Goal: Task Accomplishment & Management: Manage account settings

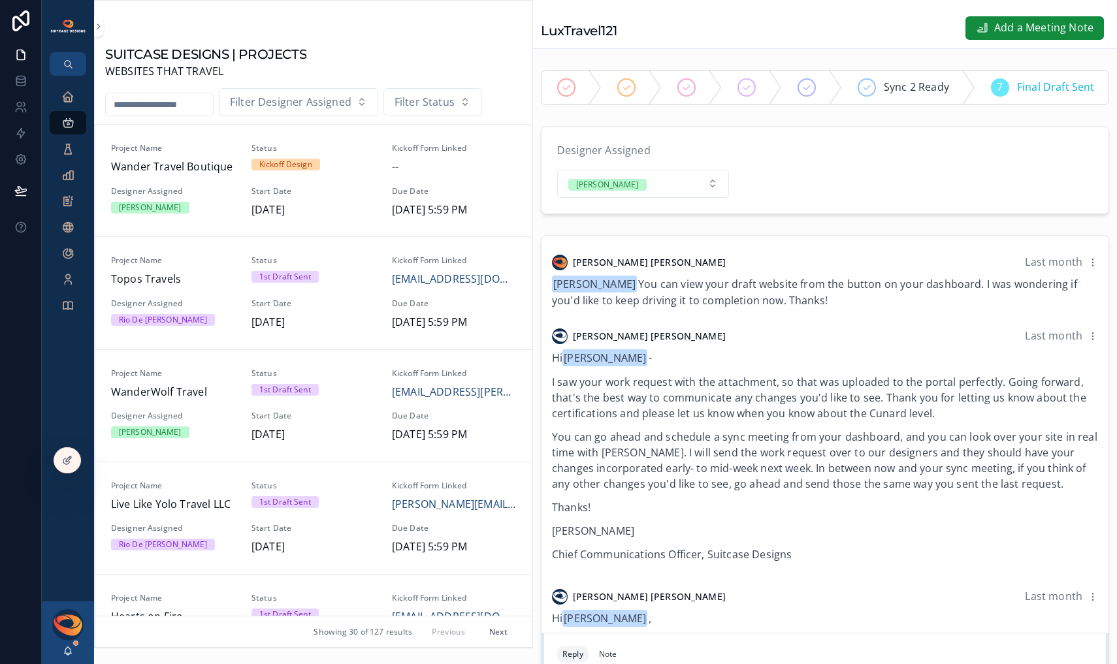
scroll to position [0, 384]
click at [71, 102] on icon "scrollable content" at bounding box center [67, 96] width 13 height 13
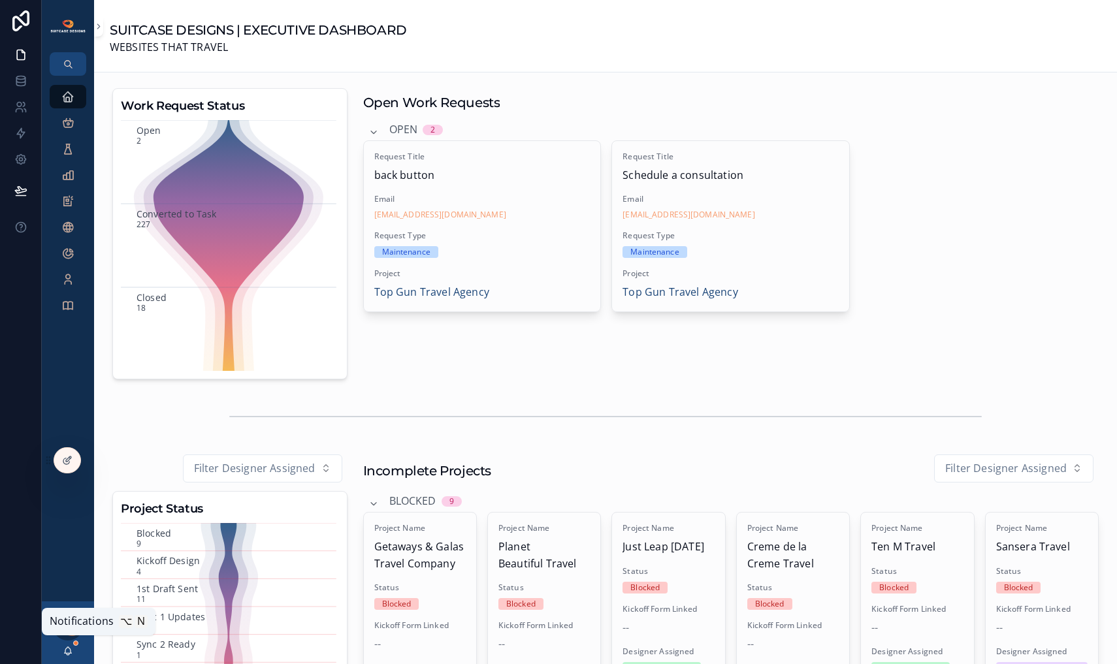
click at [68, 654] on icon "scrollable content" at bounding box center [68, 651] width 10 height 10
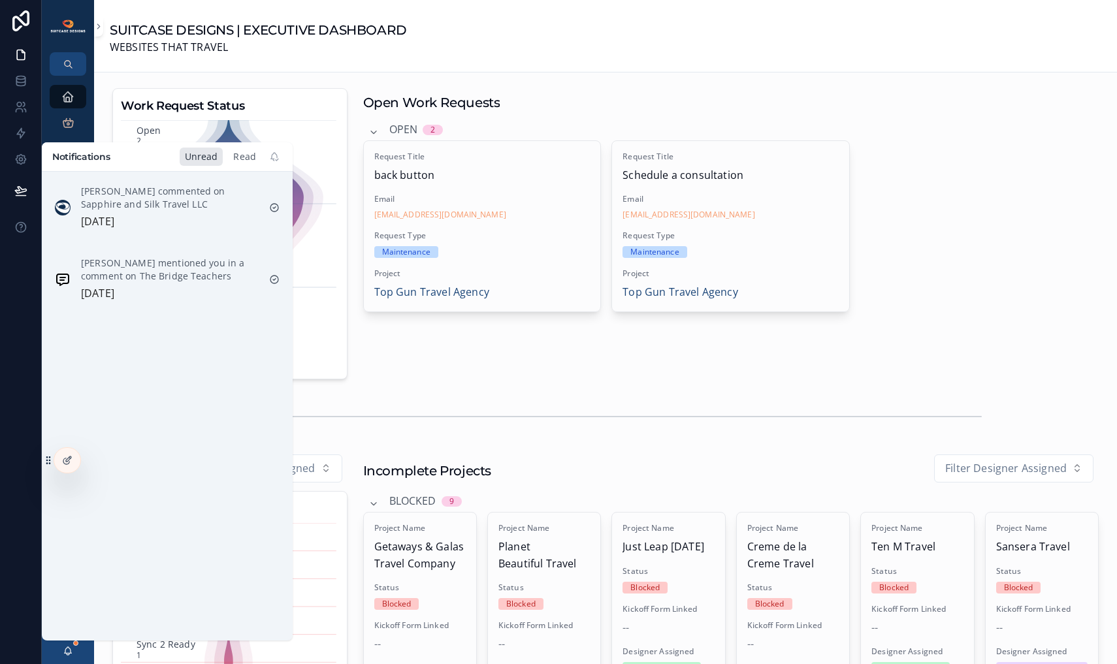
click at [248, 155] on div "Read" at bounding box center [244, 157] width 33 height 18
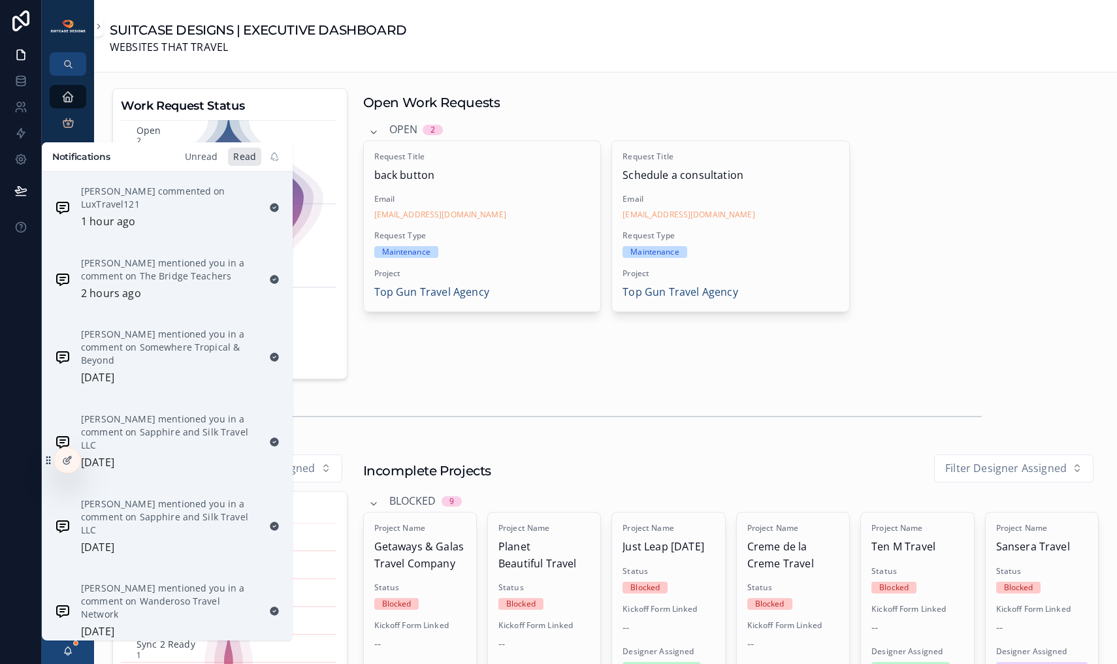
click at [193, 158] on div "Unread" at bounding box center [202, 157] width 44 height 18
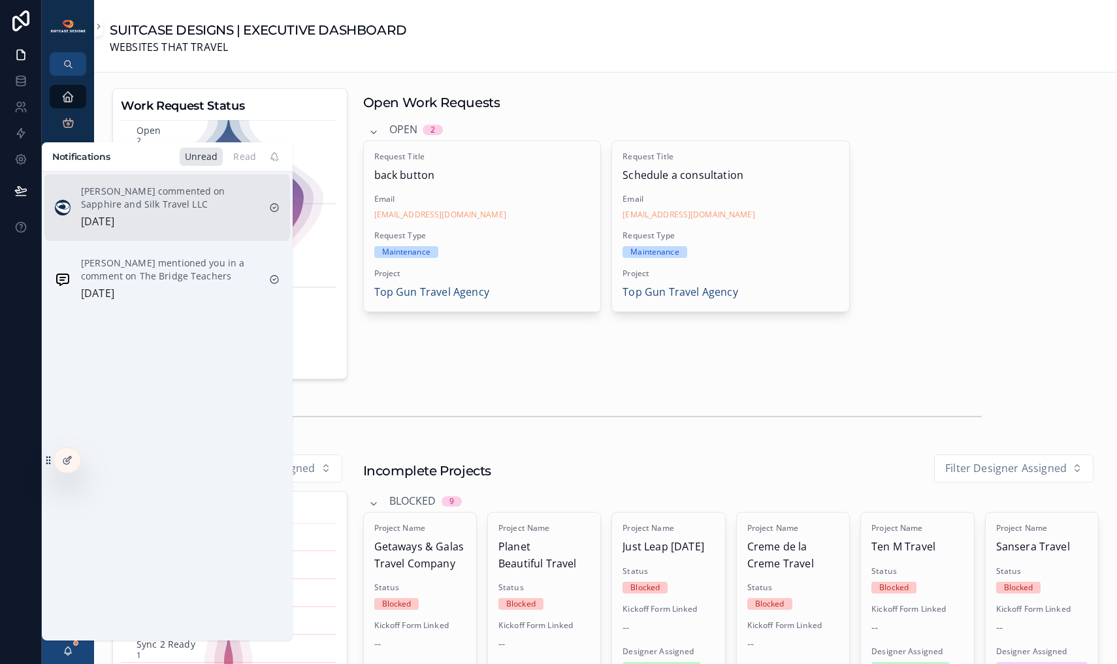
click at [159, 216] on div "[PERSON_NAME] commented on Sapphire and Silk Travel LLC [DATE]" at bounding box center [170, 208] width 178 height 46
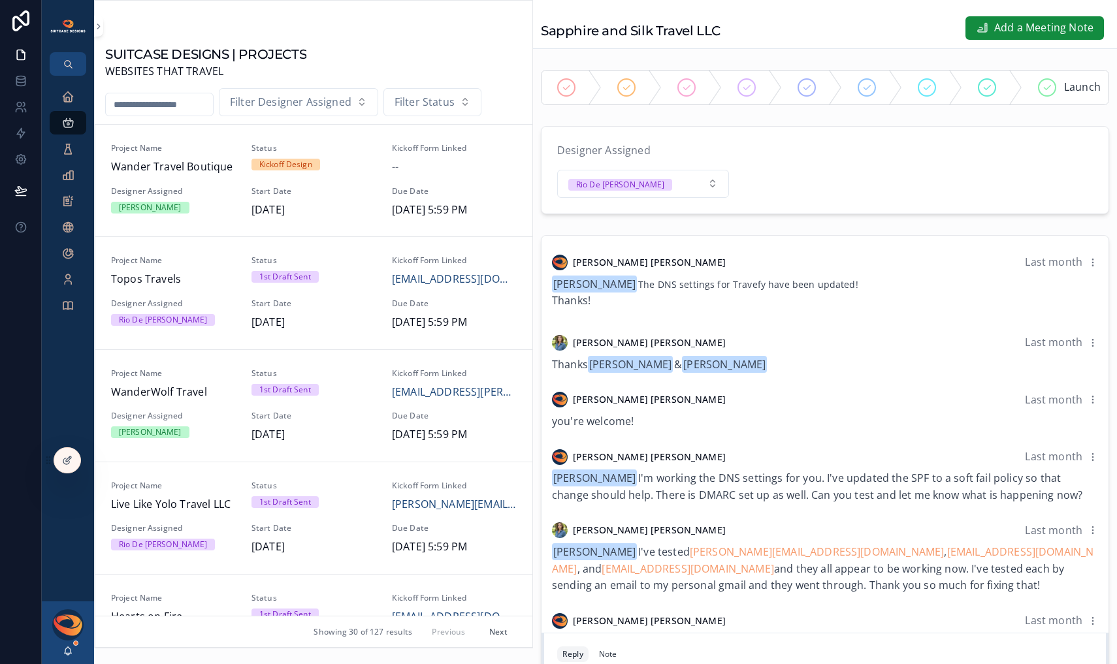
scroll to position [240, 0]
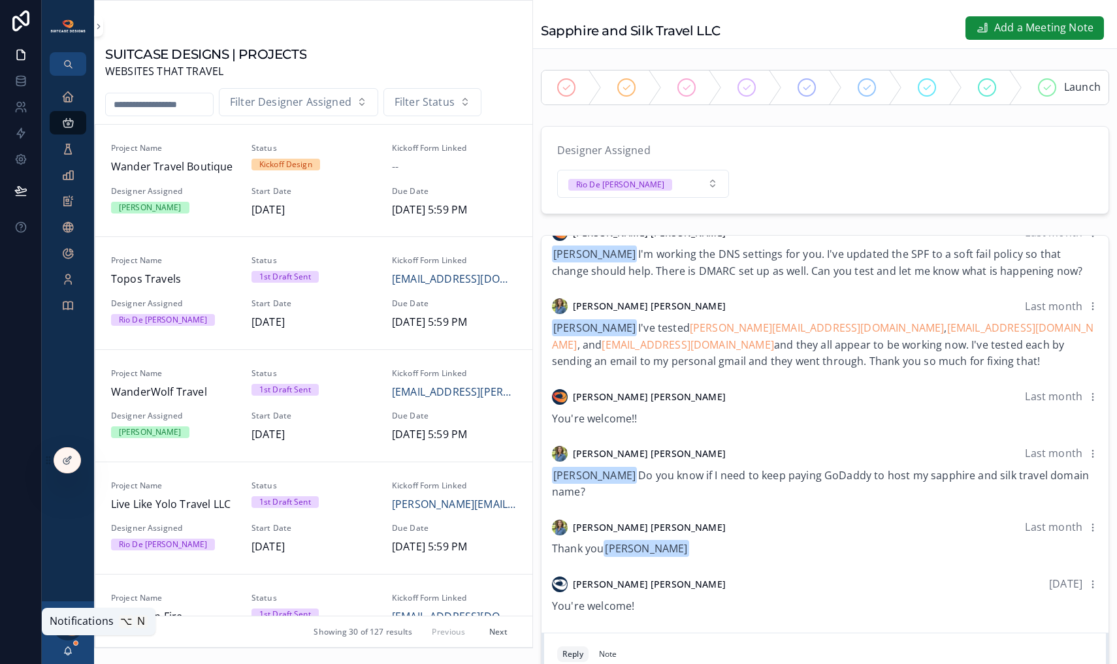
click at [67, 650] on icon "scrollable content" at bounding box center [68, 651] width 10 height 10
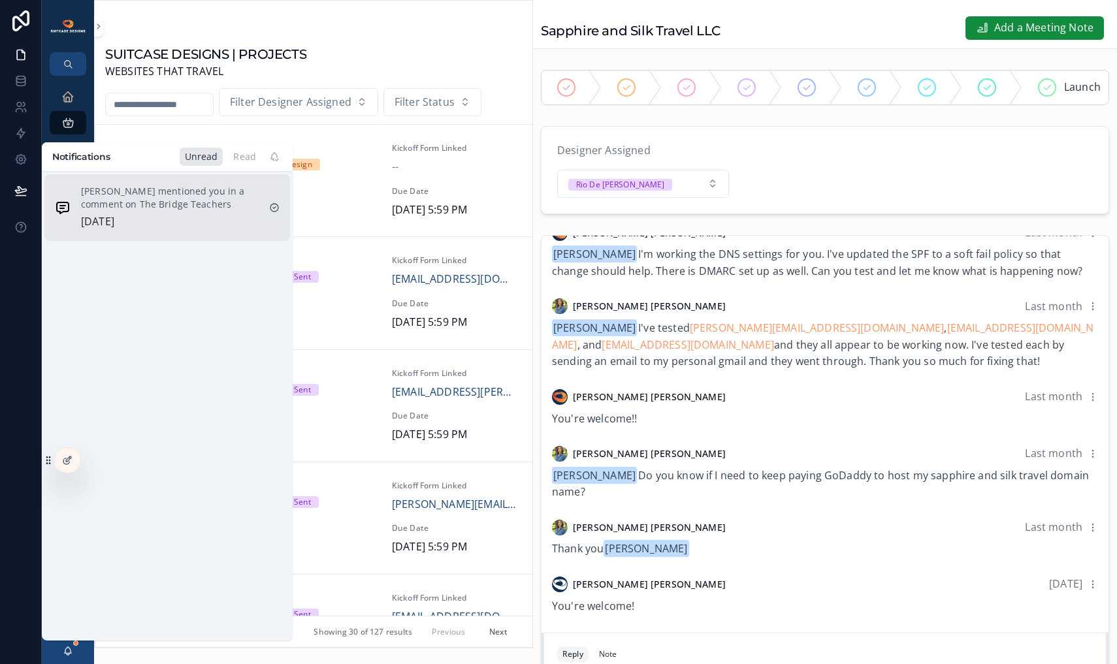
click at [158, 202] on p "[PERSON_NAME] mentioned you in a comment on The Bridge Teachers" at bounding box center [170, 198] width 178 height 26
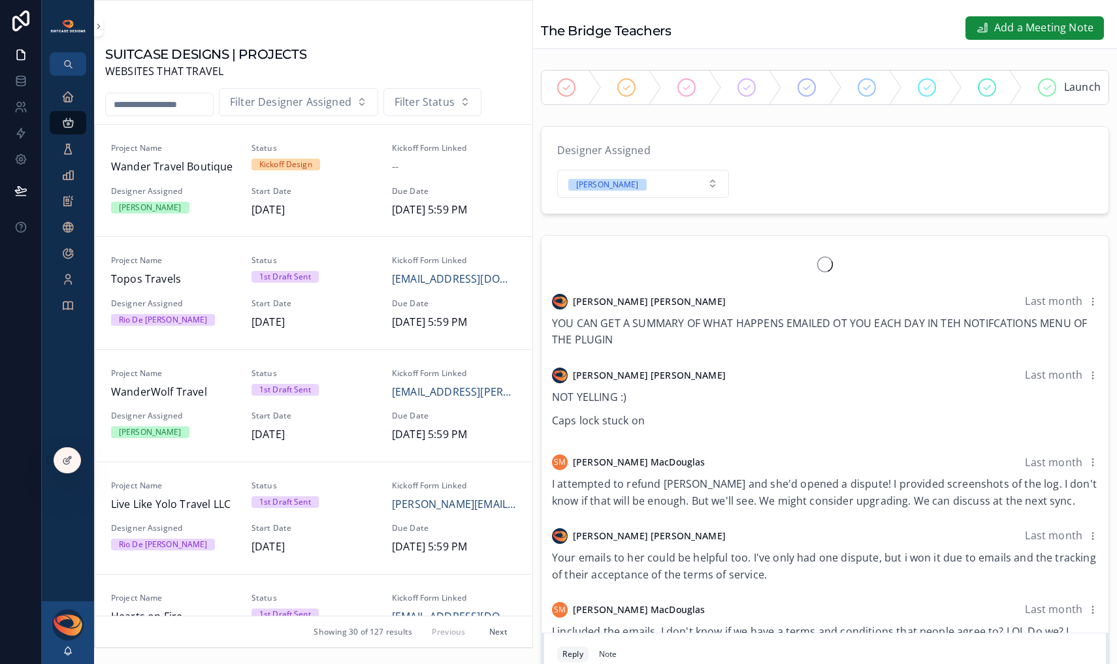
scroll to position [1097, 0]
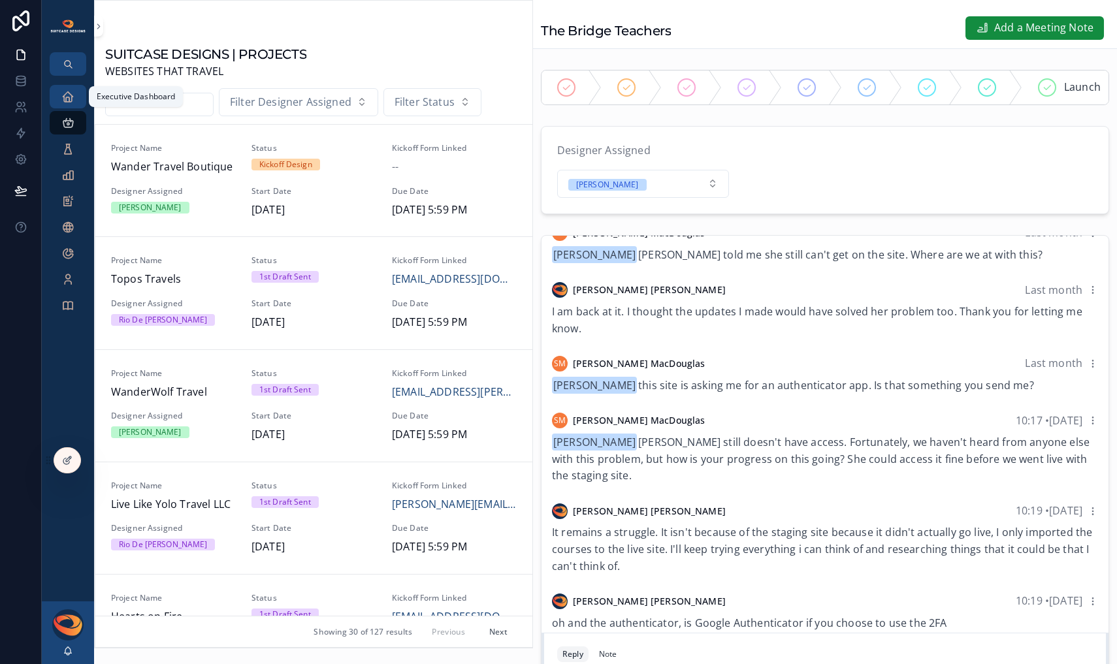
click at [61, 96] on icon "scrollable content" at bounding box center [67, 96] width 13 height 13
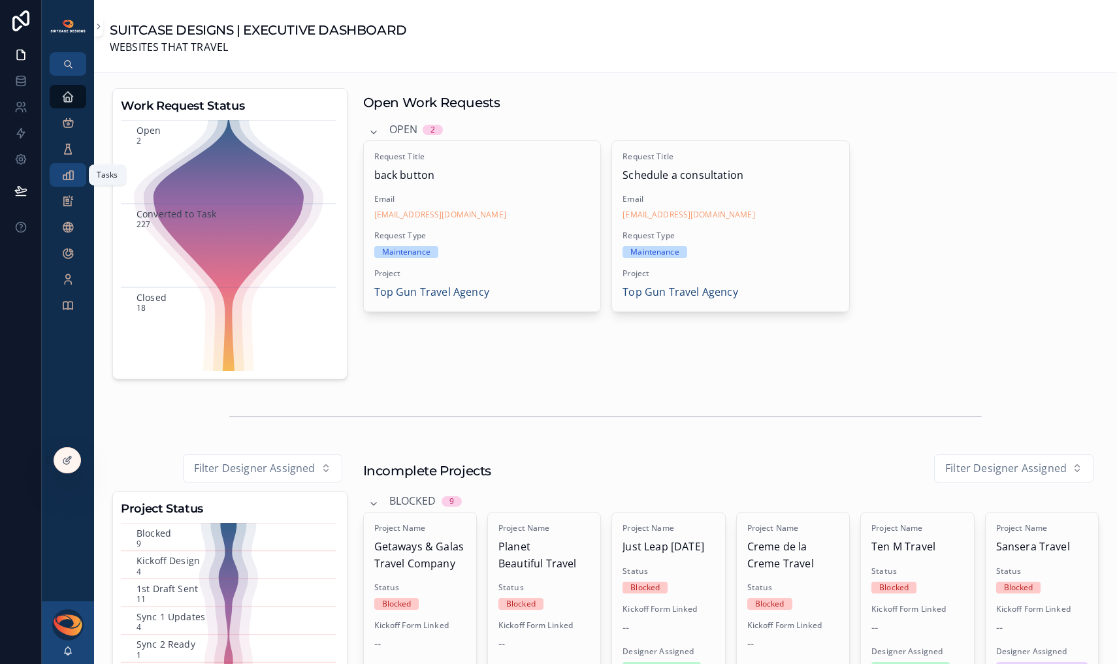
click at [64, 175] on icon "scrollable content" at bounding box center [67, 174] width 13 height 13
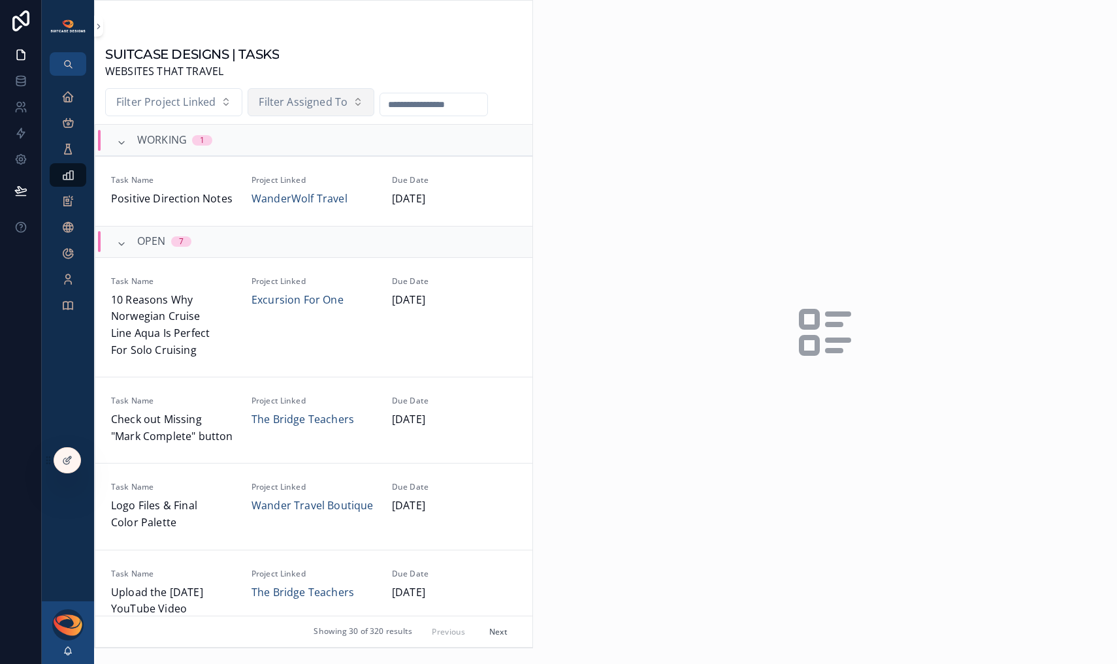
click at [323, 101] on span "Filter Assigned To" at bounding box center [303, 102] width 89 height 17
click at [301, 161] on div "[PERSON_NAME]" at bounding box center [309, 156] width 157 height 21
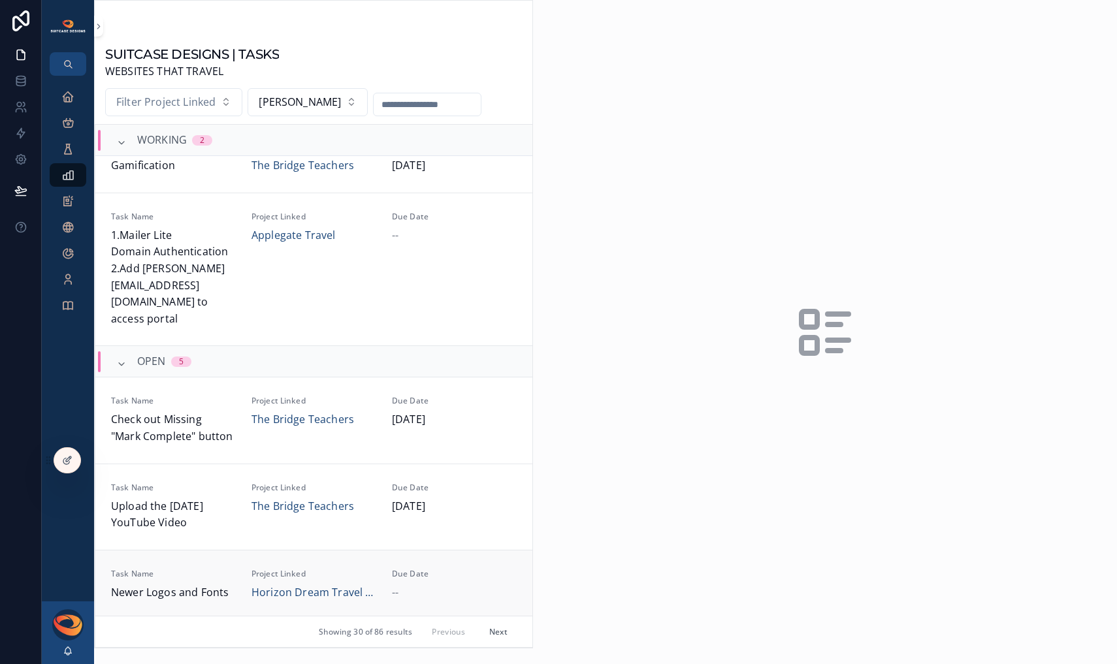
scroll to position [122, 0]
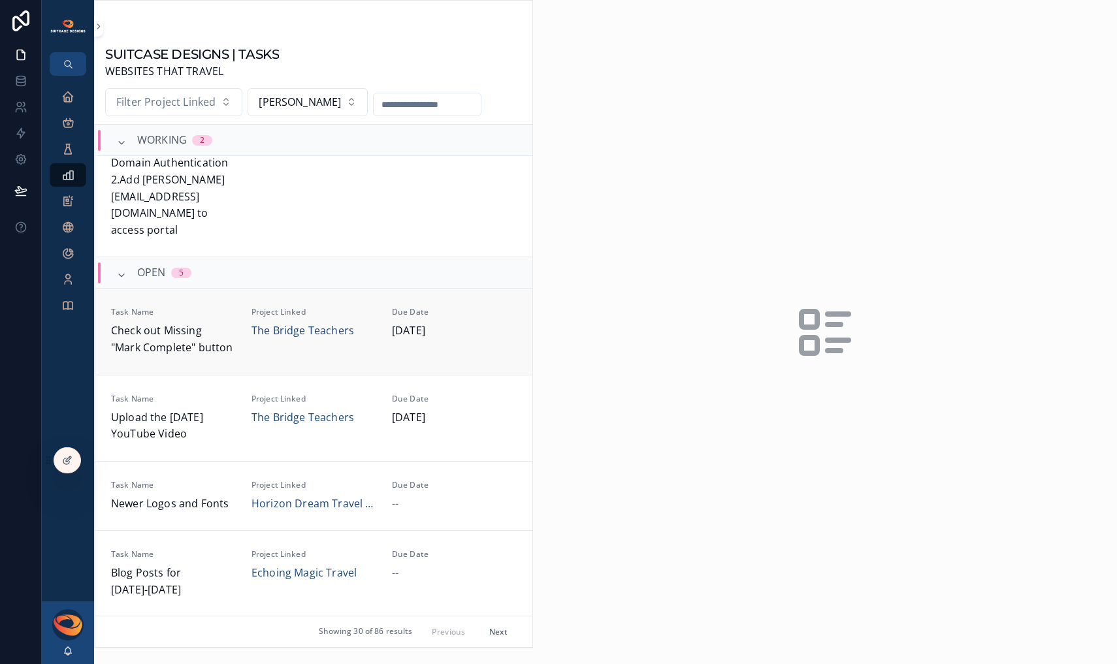
click at [223, 323] on span "Check out Missing "Mark Complete" button" at bounding box center [173, 339] width 125 height 33
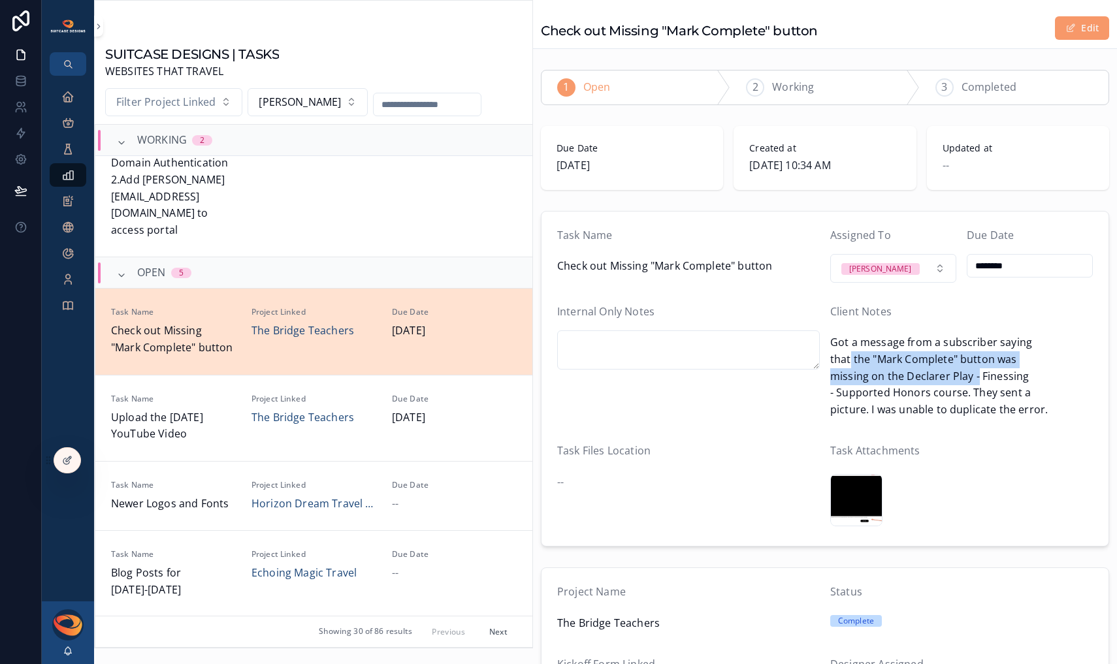
drag, startPoint x: 844, startPoint y: 361, endPoint x: 972, endPoint y: 383, distance: 129.8
click at [972, 383] on span "Got a message from a subscriber saying that the "Mark Complete" button was miss…" at bounding box center [961, 376] width 263 height 84
drag, startPoint x: 843, startPoint y: 407, endPoint x: 957, endPoint y: 407, distance: 113.6
click at [946, 408] on span "Got a message from a subscriber saying that the "Mark Complete" button was miss…" at bounding box center [961, 376] width 263 height 84
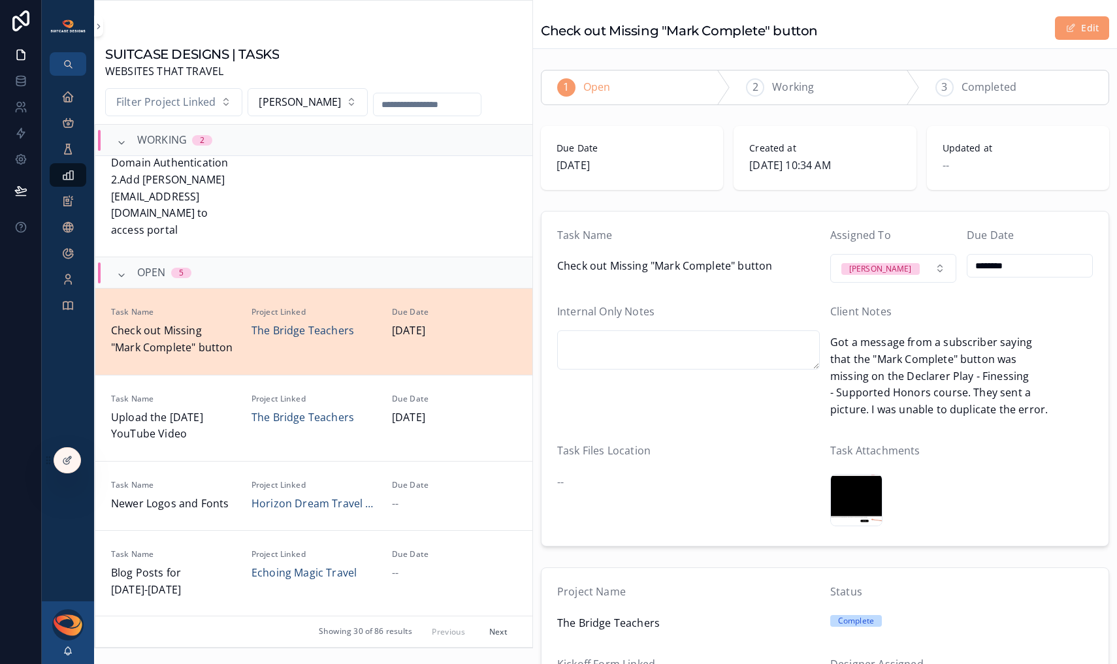
click at [957, 407] on span "Got a message from a subscriber saying that the "Mark Complete" button was miss…" at bounding box center [961, 376] width 263 height 84
click at [848, 499] on div "image001 .png" at bounding box center [856, 500] width 52 height 52
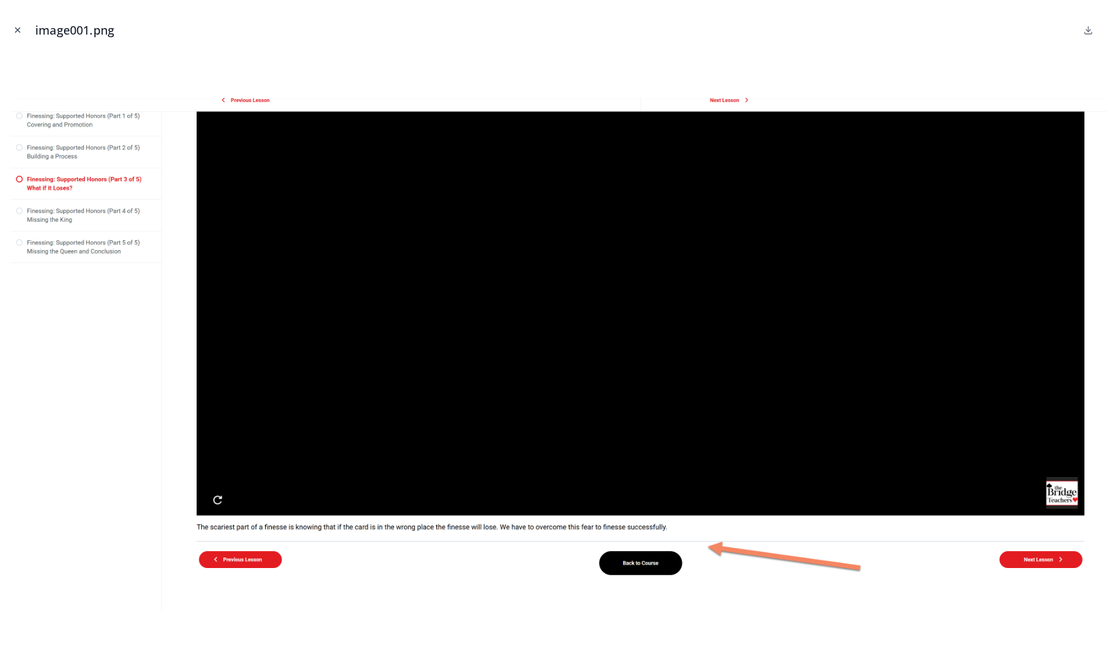
click at [14, 30] on icon "Close modal" at bounding box center [17, 29] width 9 height 9
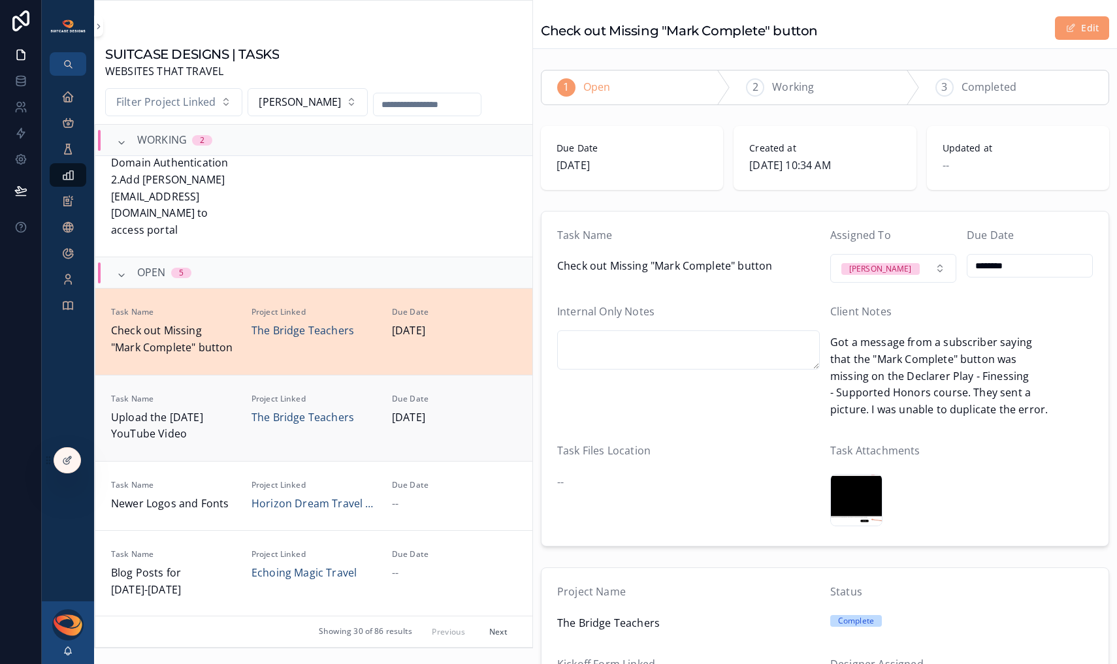
click at [461, 409] on span "[DATE]" at bounding box center [454, 417] width 125 height 17
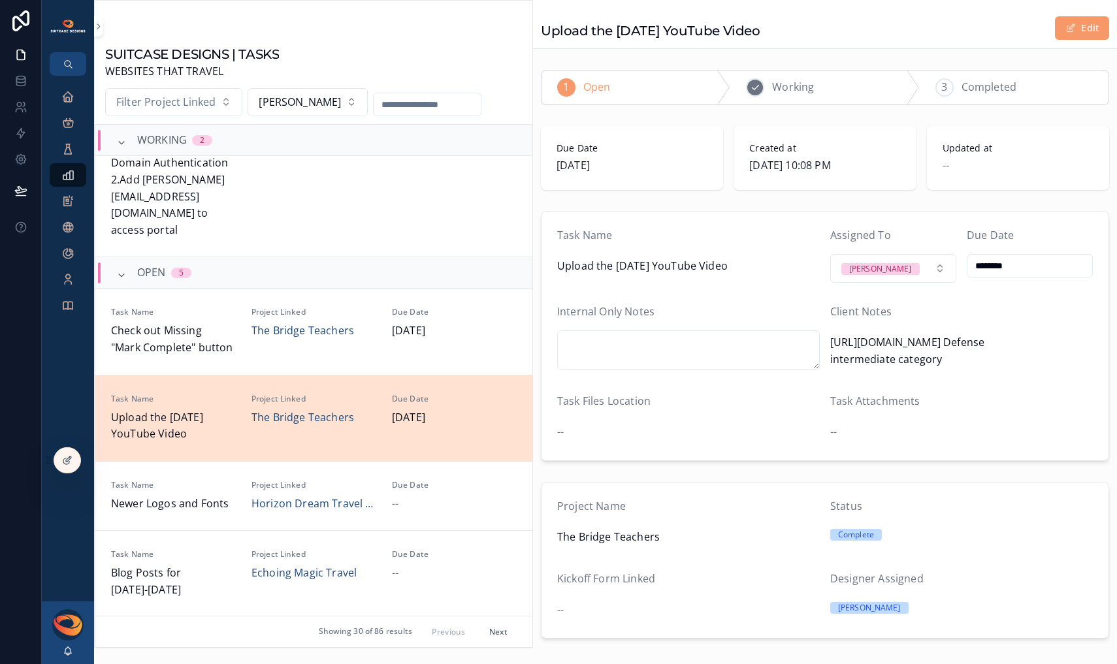
click at [751, 86] on icon "scrollable content" at bounding box center [755, 87] width 10 height 10
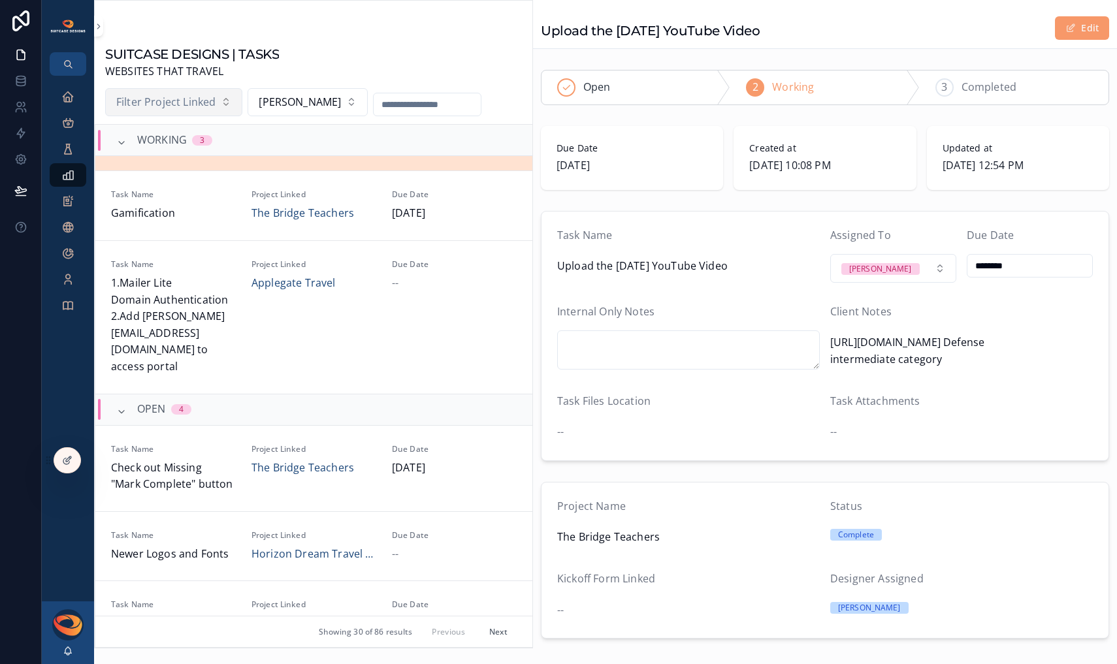
click at [215, 104] on button "Filter Project Linked" at bounding box center [173, 102] width 137 height 29
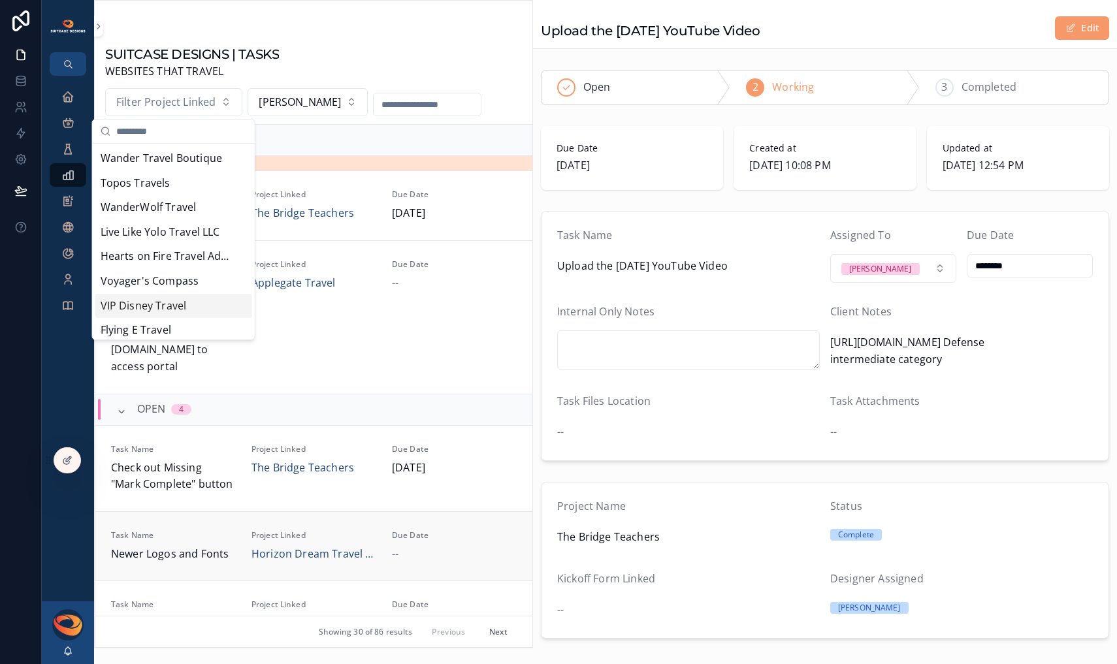
click at [191, 530] on span "Task Name" at bounding box center [173, 535] width 125 height 10
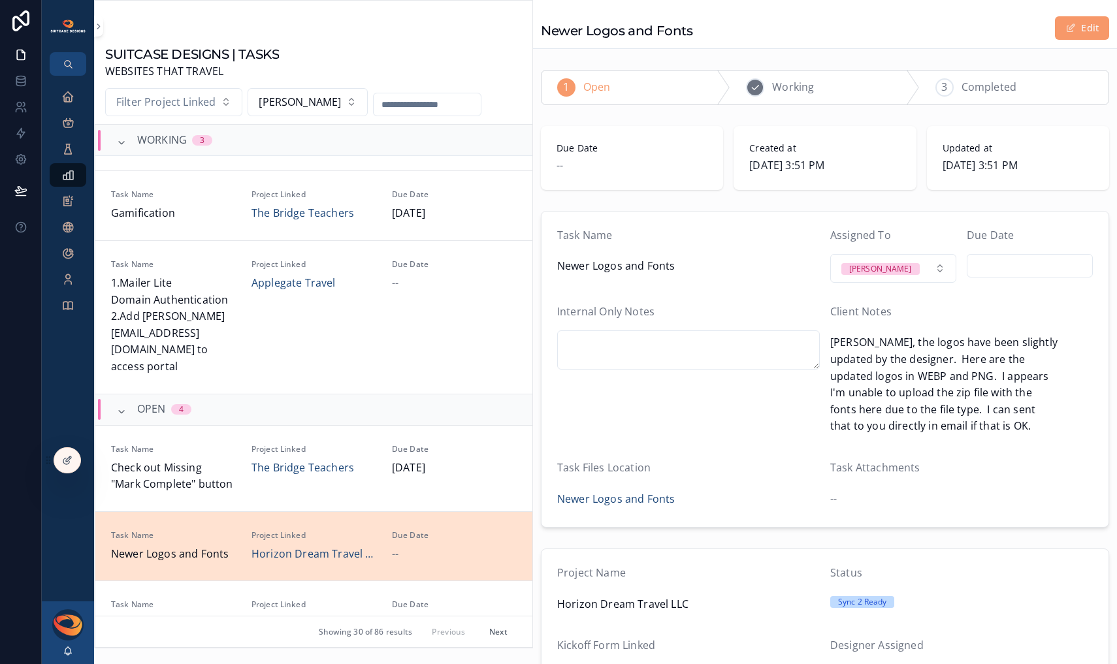
click at [824, 94] on div "2 Working" at bounding box center [824, 88] width 189 height 34
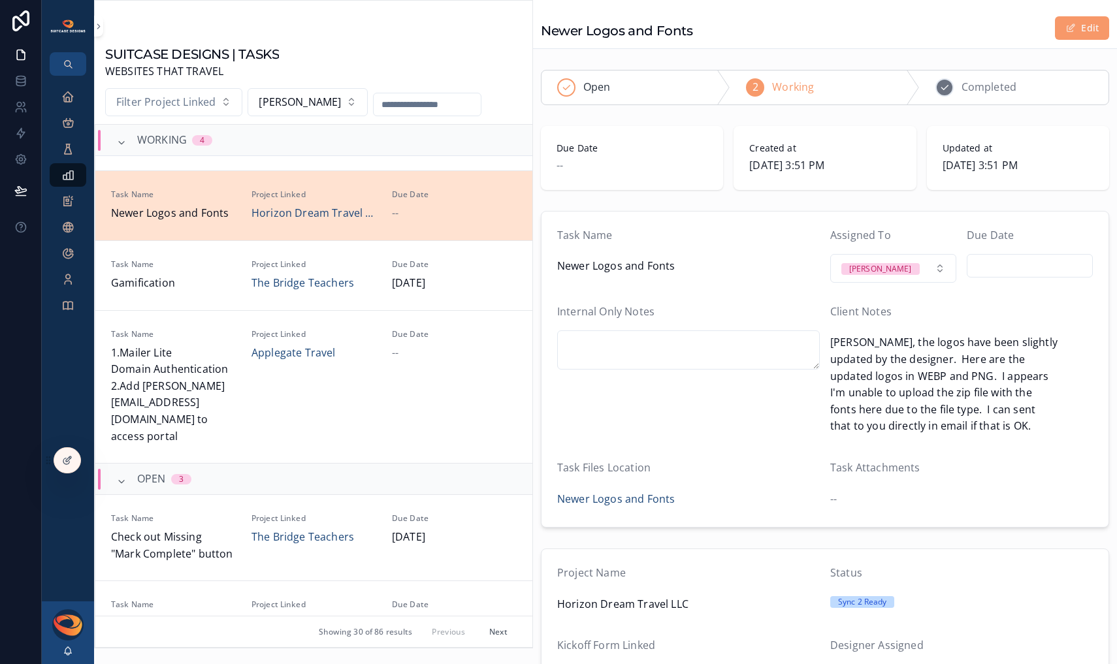
click at [961, 95] on span "Completed" at bounding box center [988, 87] width 55 height 17
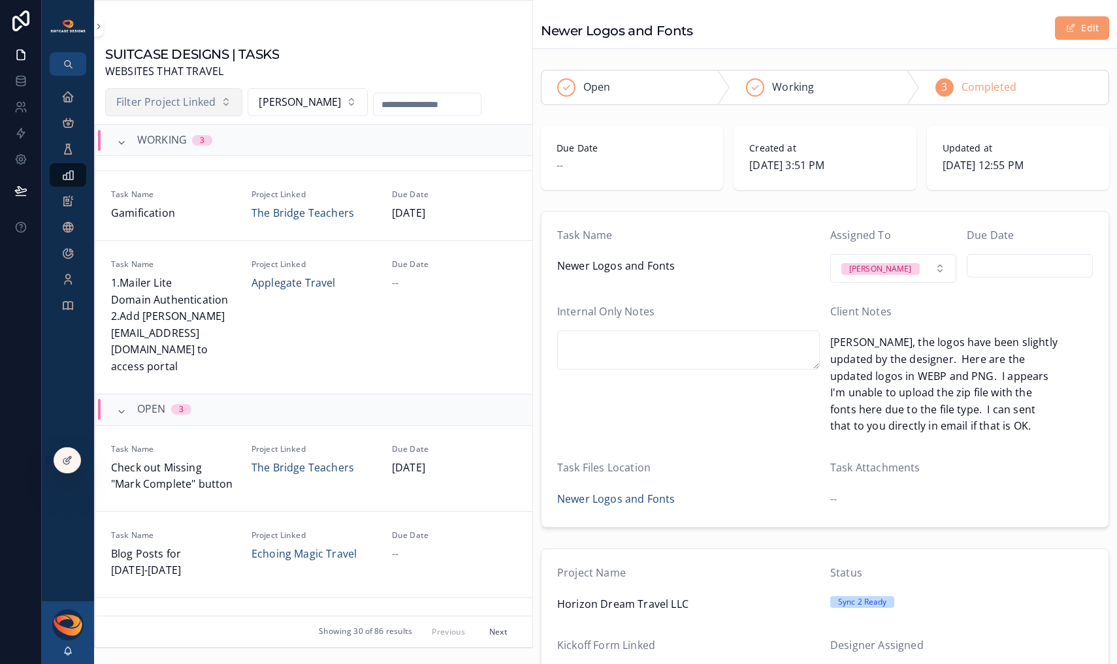
click at [203, 103] on span "Filter Project Linked" at bounding box center [165, 102] width 99 height 17
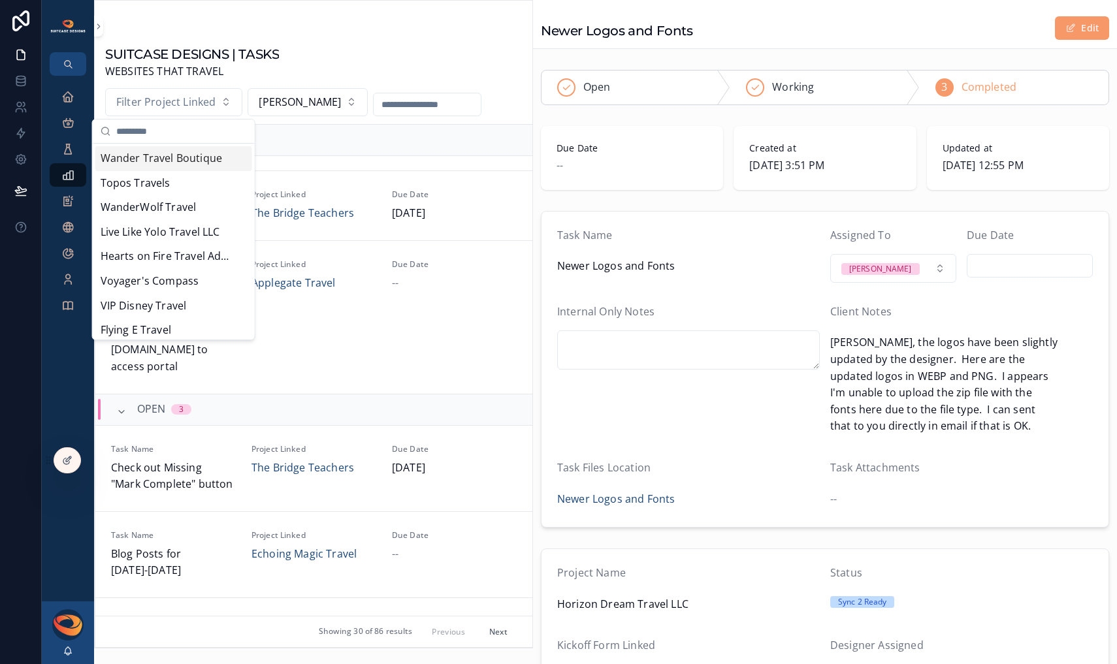
click at [167, 136] on input "scrollable content" at bounding box center [181, 132] width 131 height 24
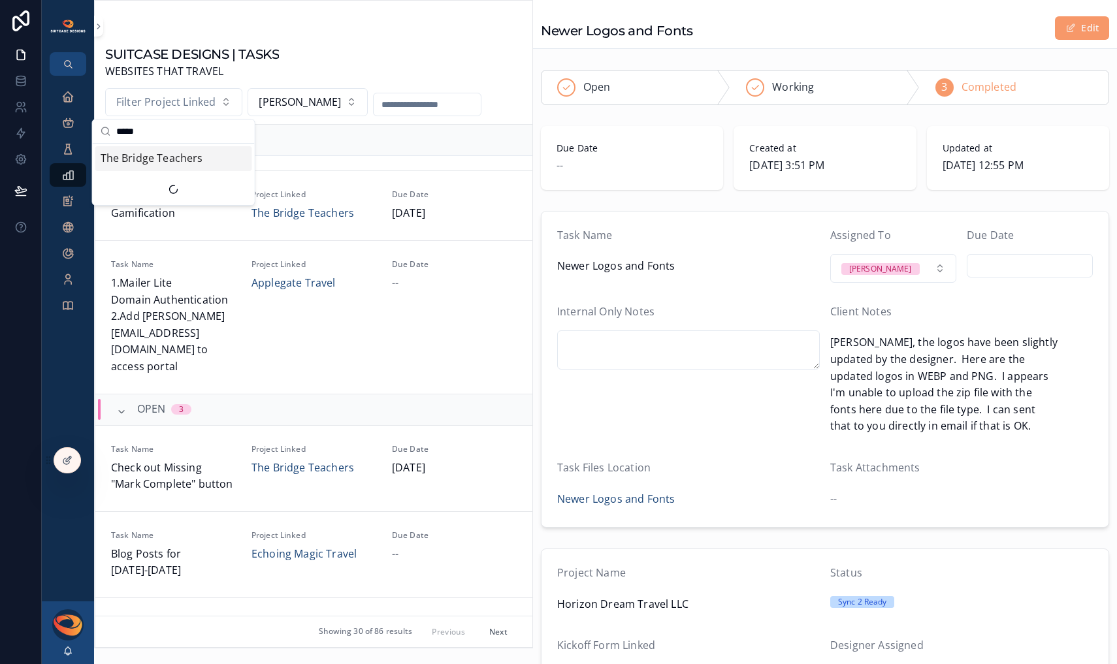
type input "******"
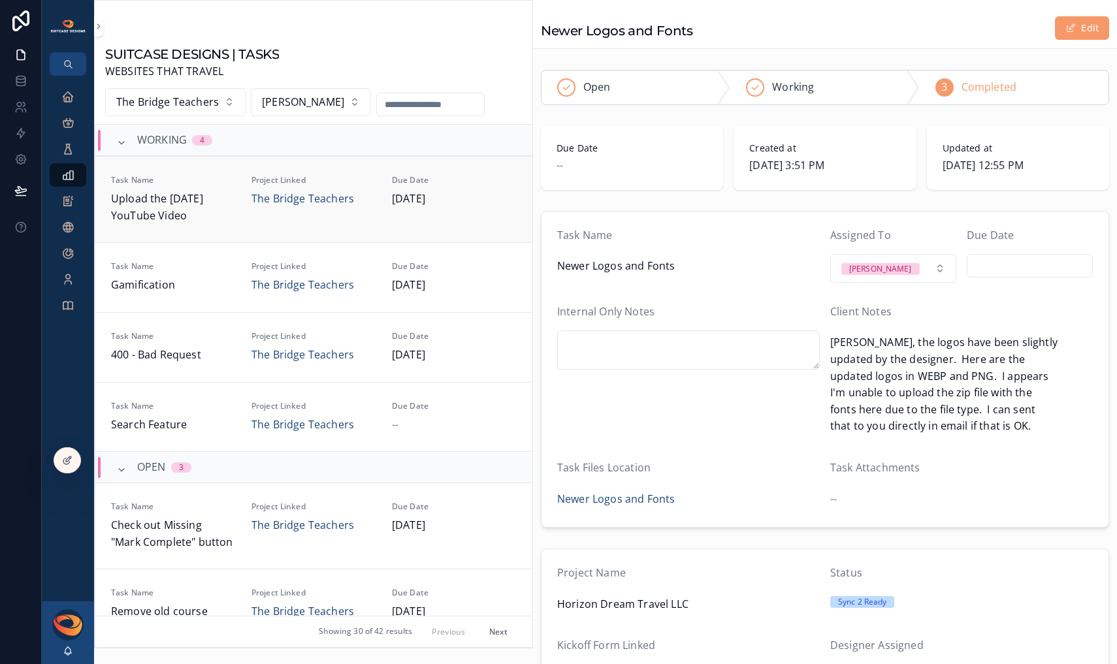
click at [214, 200] on span "Upload the [DATE] YouTube Video" at bounding box center [173, 207] width 125 height 33
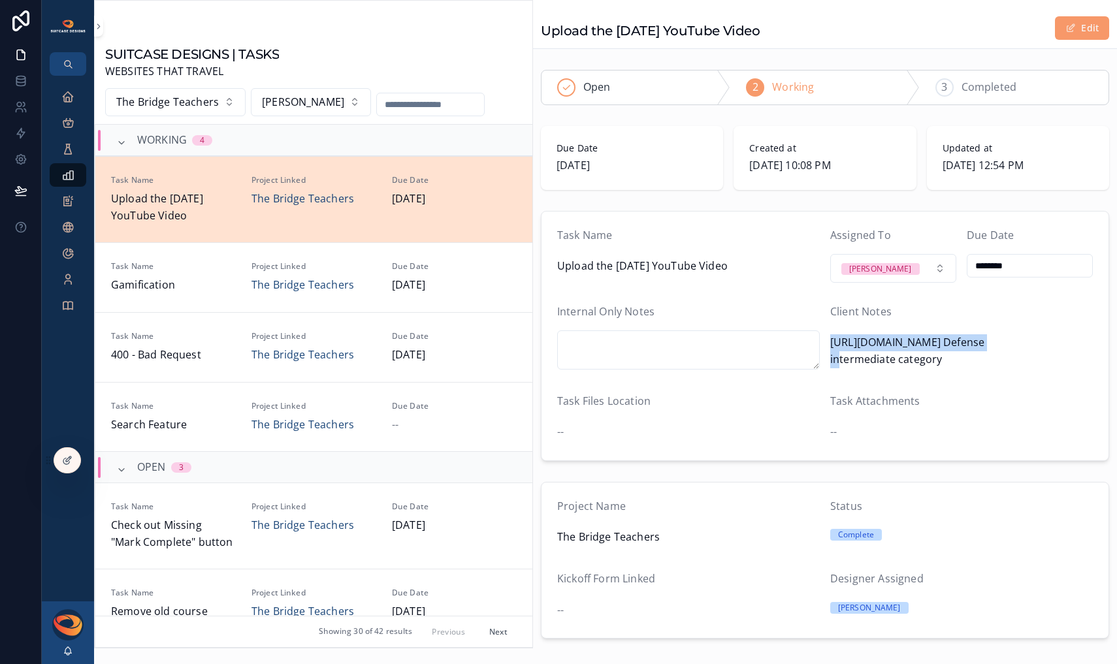
drag, startPoint x: 982, startPoint y: 343, endPoint x: 826, endPoint y: 345, distance: 156.1
click at [830, 345] on span "[URL][DOMAIN_NAME] Defense intermediate category" at bounding box center [961, 350] width 263 height 33
copy span "[URL][DOMAIN_NAME]"
click at [970, 88] on span "Completed" at bounding box center [988, 87] width 55 height 17
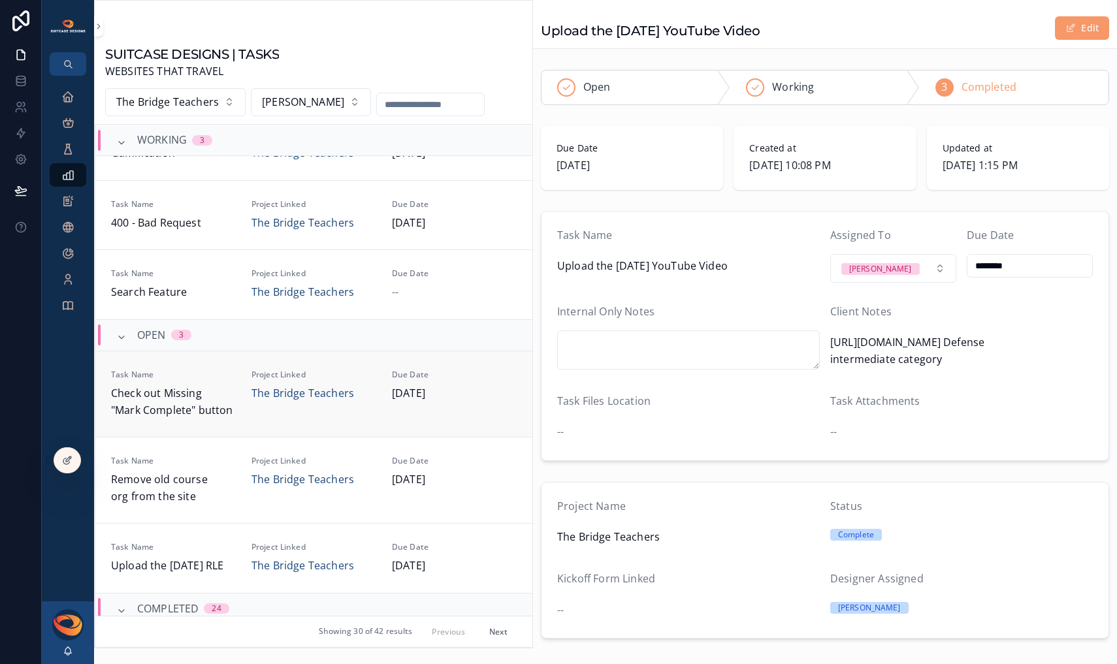
scroll to position [187, 0]
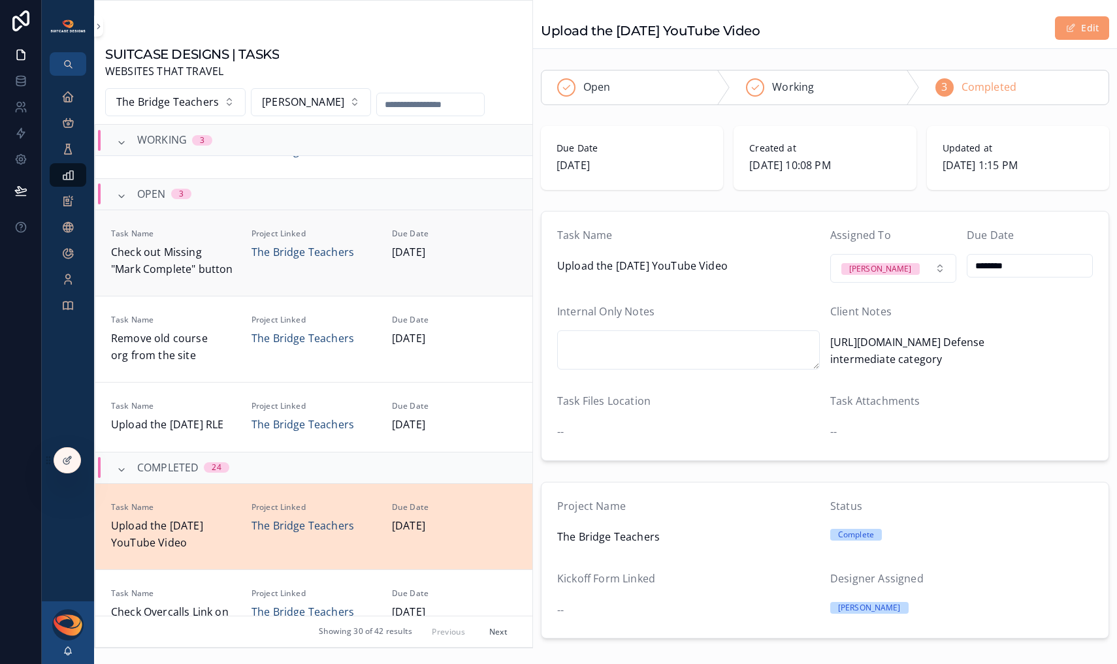
click at [212, 257] on span "Check out Missing "Mark Complete" button" at bounding box center [173, 260] width 125 height 33
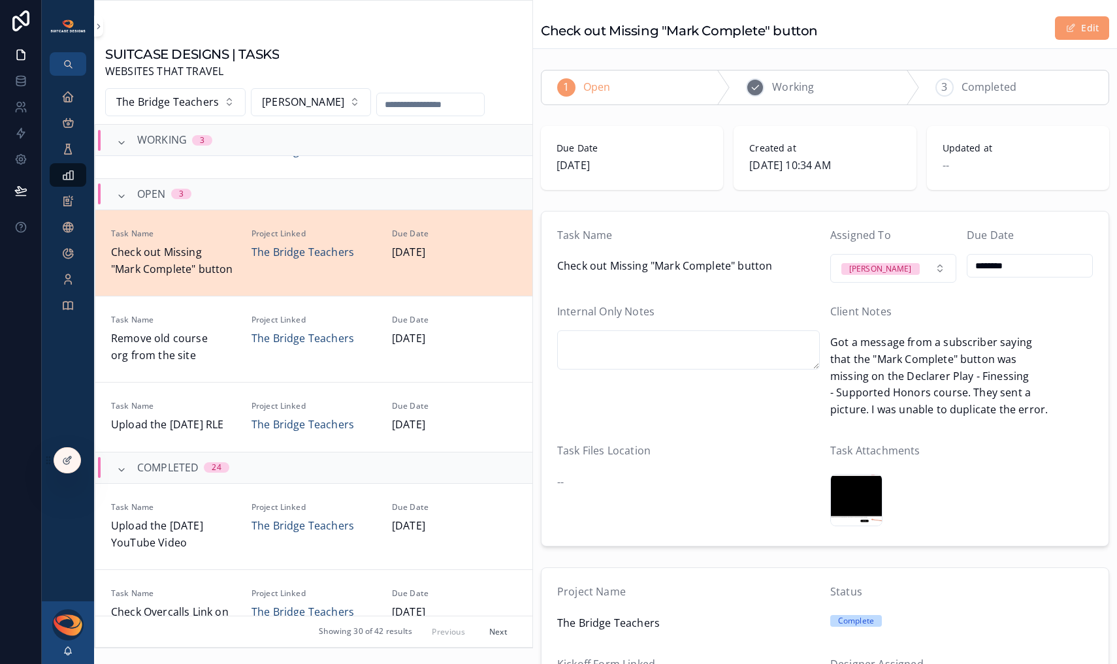
click at [813, 81] on div "2 Working" at bounding box center [824, 88] width 189 height 34
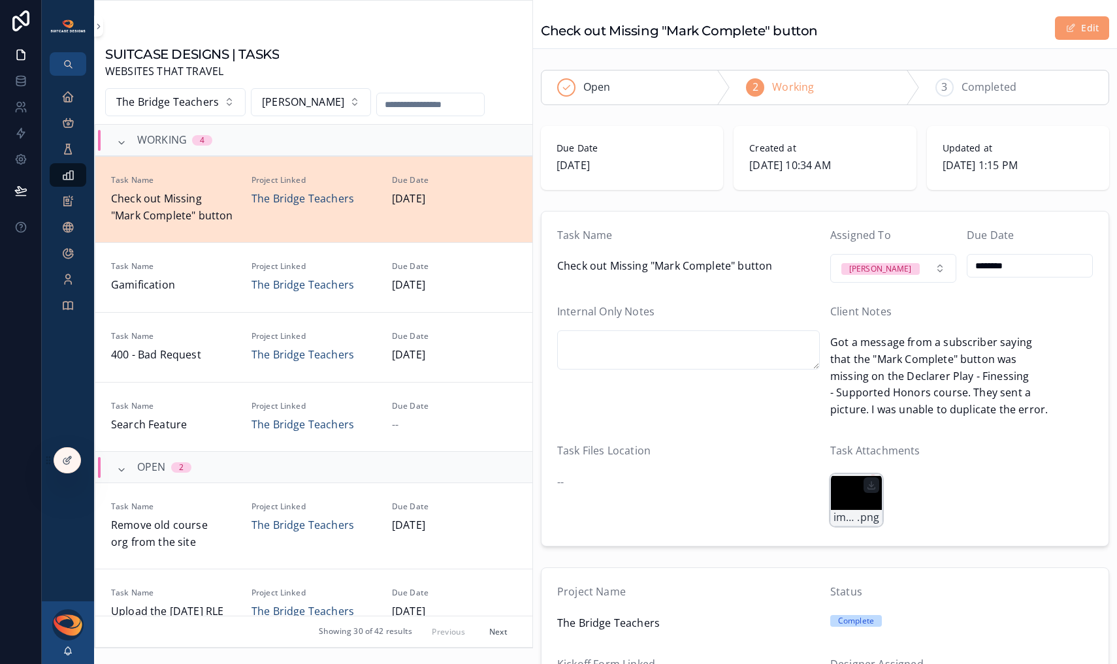
click at [853, 504] on div "image001 .png" at bounding box center [856, 500] width 52 height 52
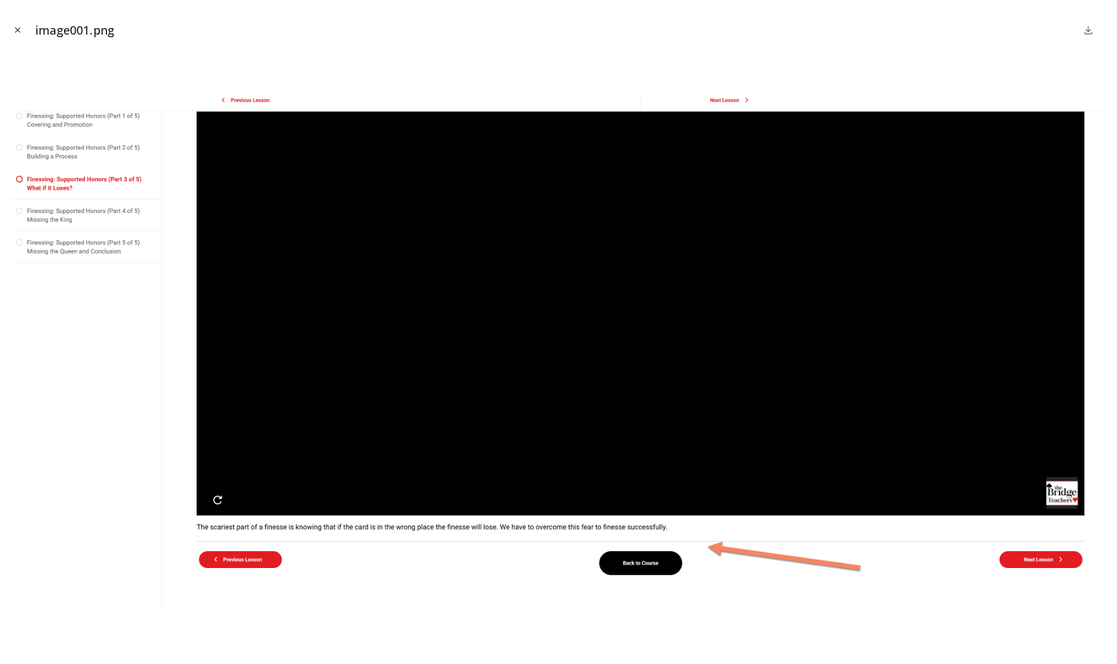
click at [17, 32] on icon "Close modal" at bounding box center [17, 29] width 9 height 9
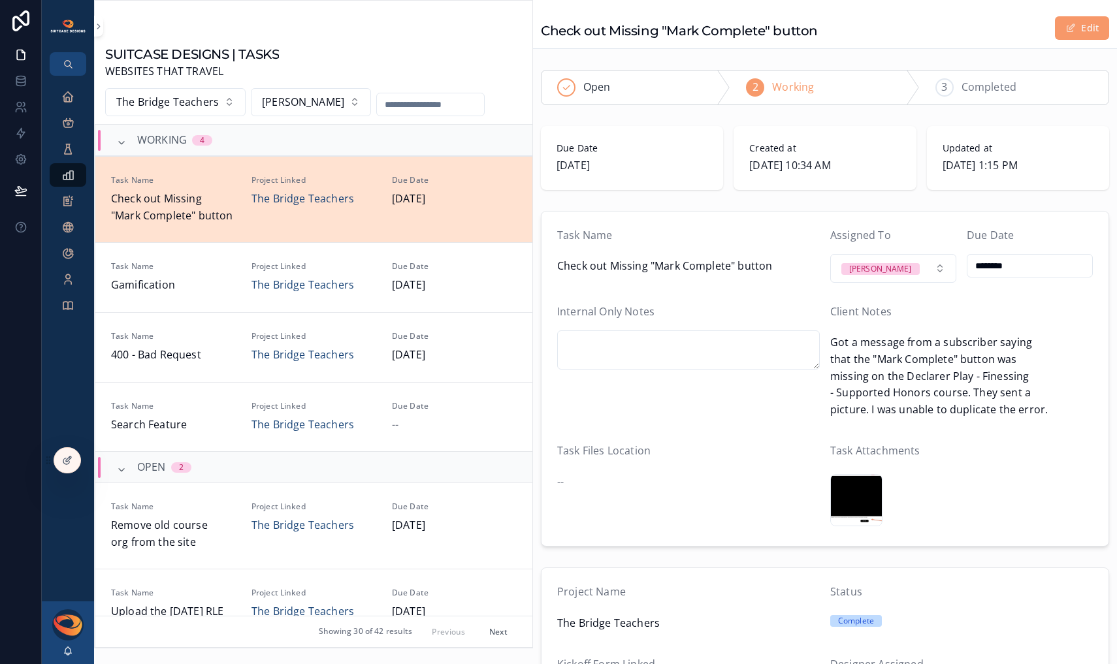
click at [987, 383] on span "Got a message from a subscriber saying that the "Mark Complete" button was miss…" at bounding box center [961, 376] width 263 height 84
click at [1066, 23] on span "scrollable content" at bounding box center [1070, 28] width 10 height 10
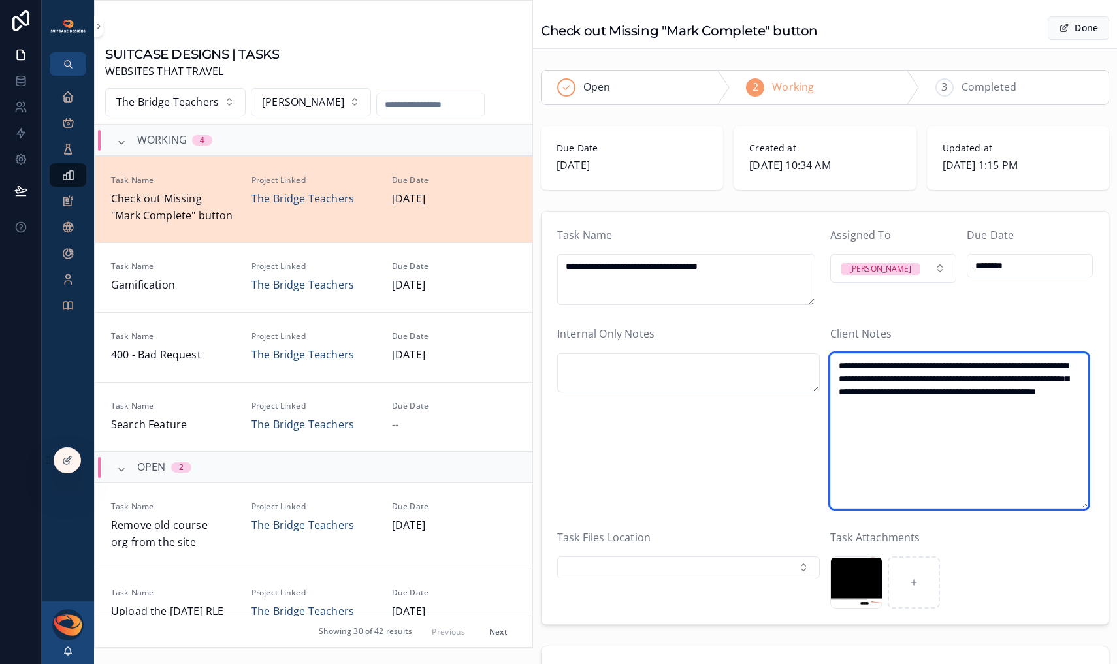
click at [1039, 416] on textarea "**********" at bounding box center [959, 430] width 258 height 155
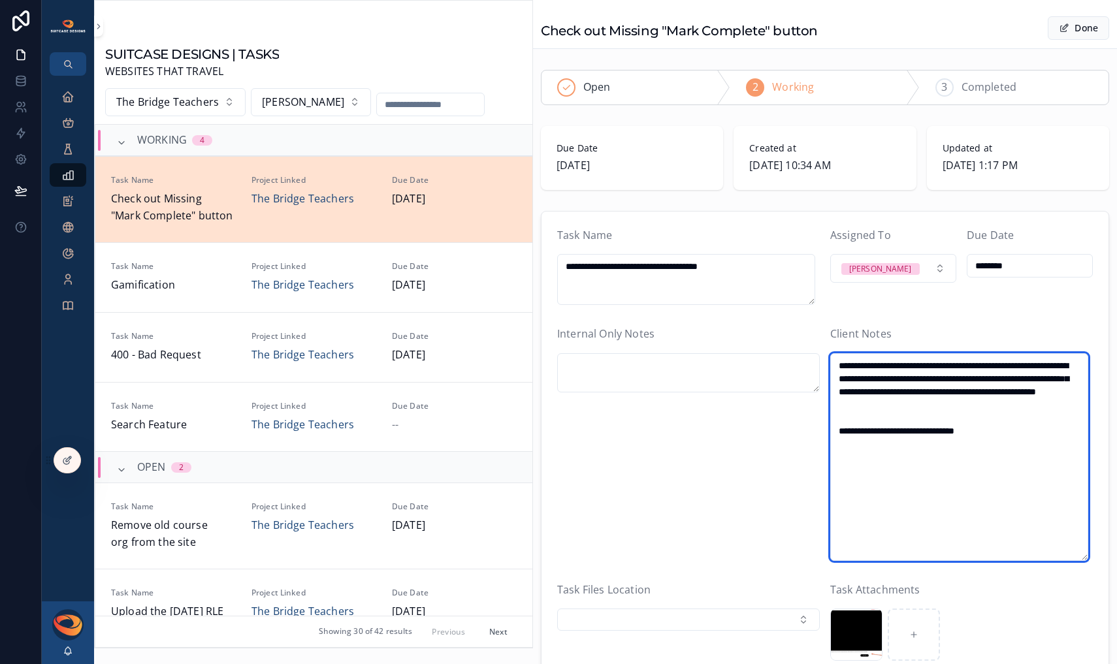
drag, startPoint x: 987, startPoint y: 443, endPoint x: 834, endPoint y: 445, distance: 152.8
click at [834, 445] on textarea "**********" at bounding box center [959, 457] width 258 height 208
type textarea "**********"
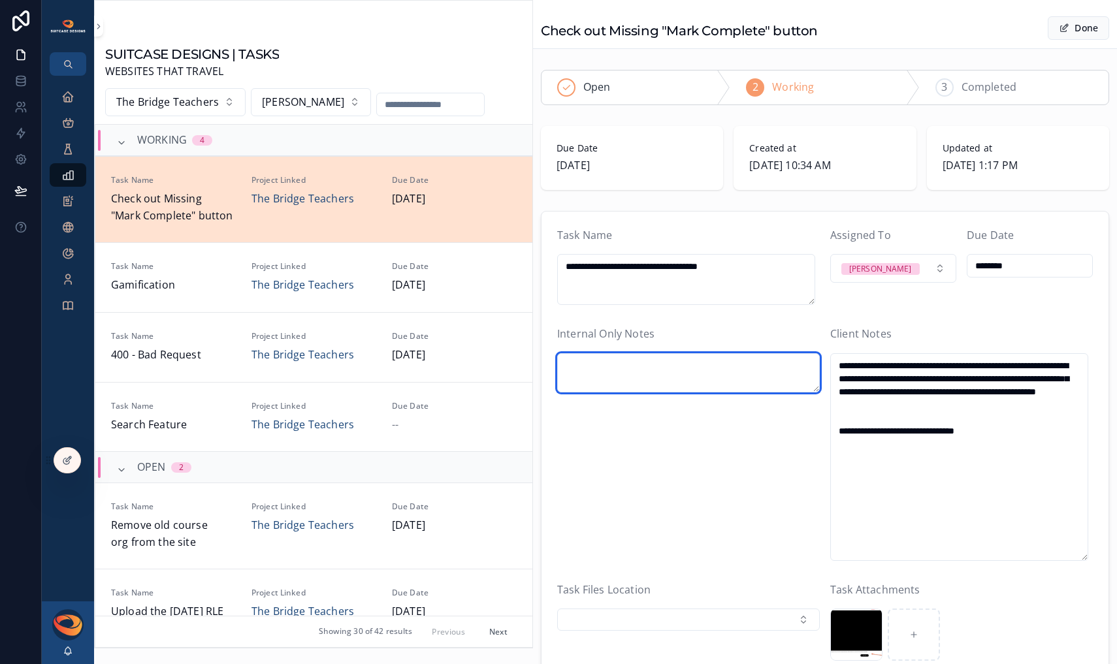
click at [601, 368] on textarea "scrollable content" at bounding box center [688, 372] width 263 height 39
paste textarea "**********"
type textarea "**********"
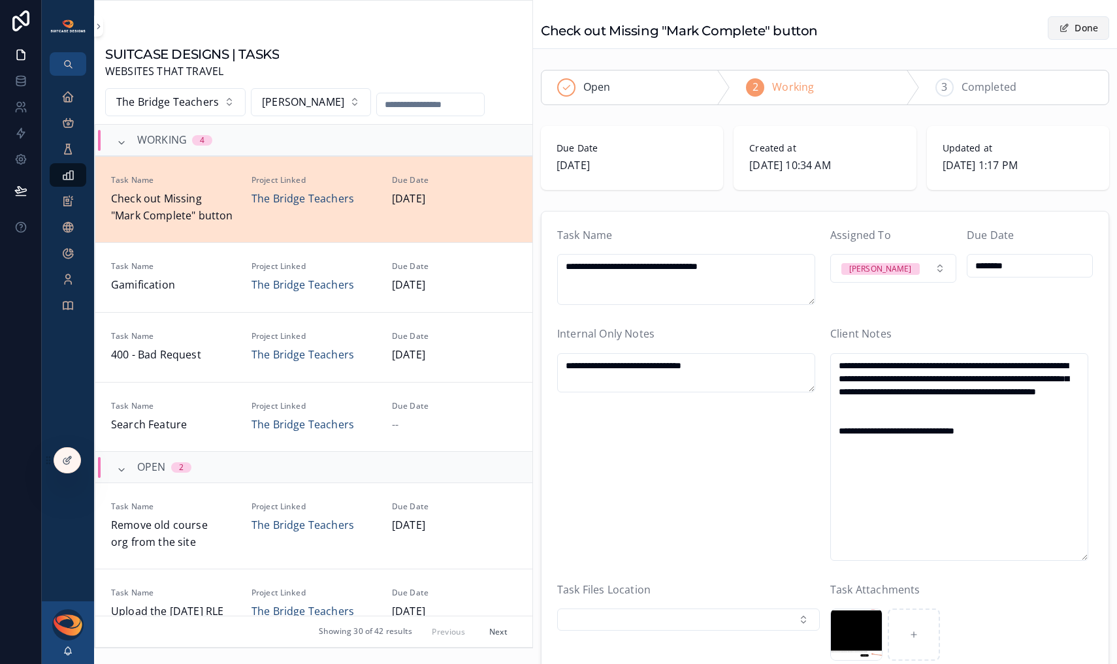
click at [1066, 33] on button "Done" at bounding box center [1078, 28] width 61 height 24
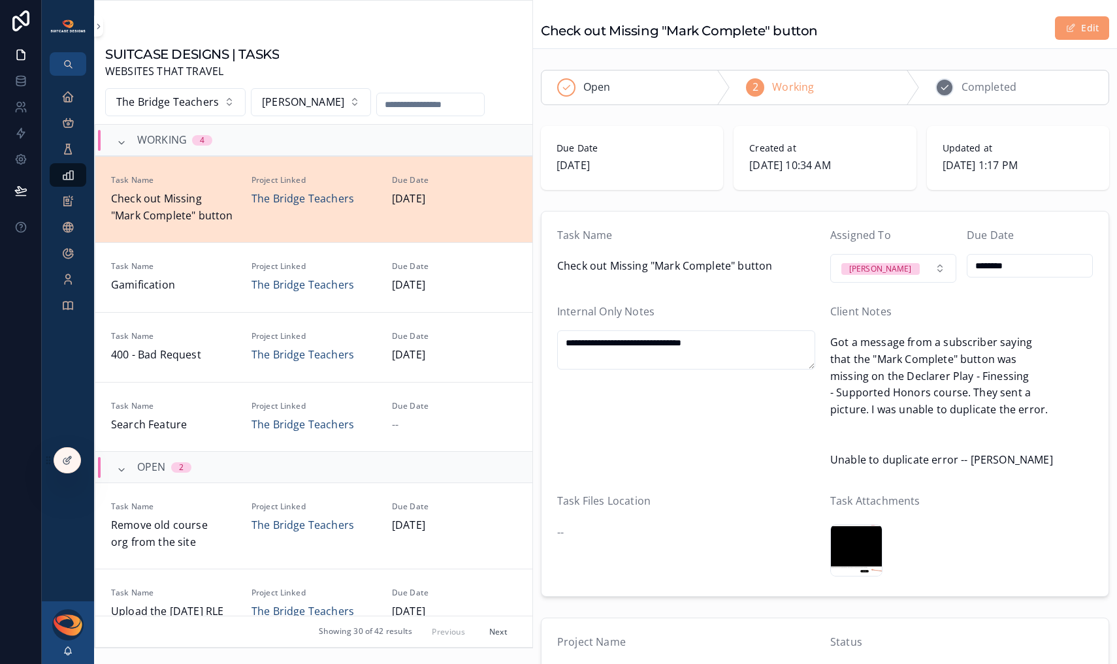
click at [944, 89] on div "3" at bounding box center [944, 87] width 18 height 18
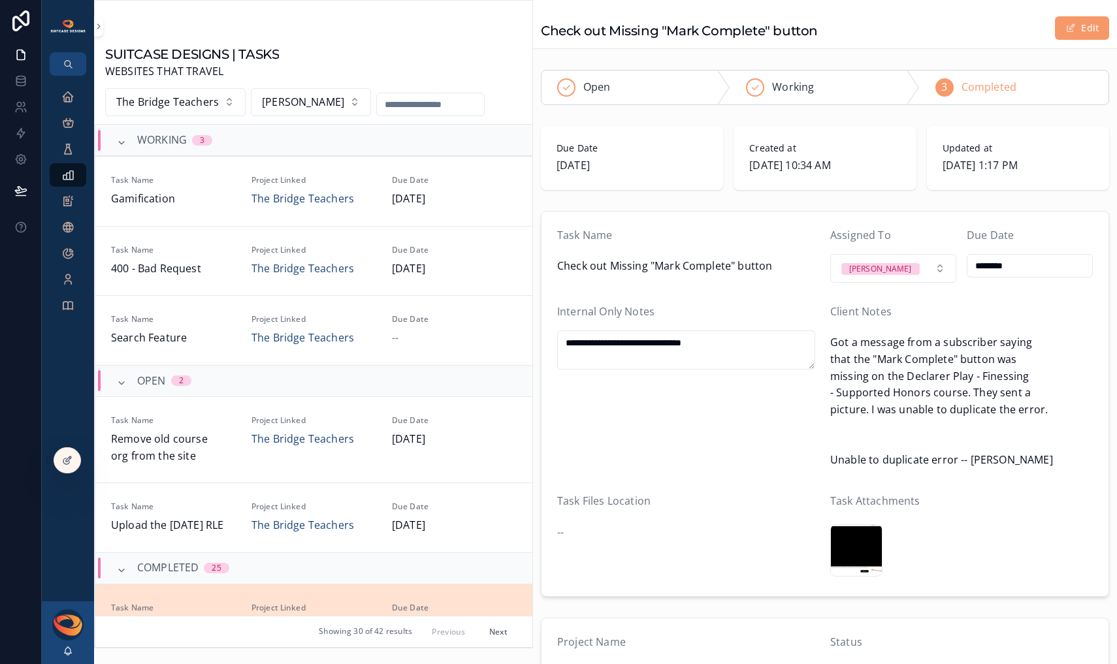
click at [393, 109] on input "scrollable content" at bounding box center [430, 104] width 107 height 18
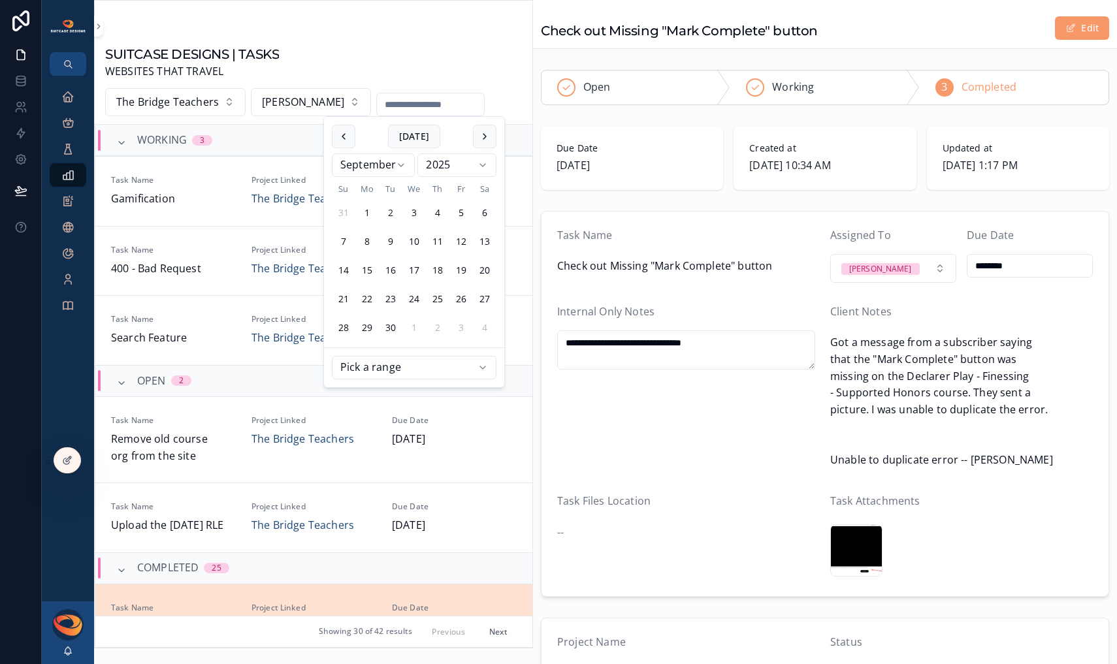
click at [278, 136] on div "WORKING 3" at bounding box center [313, 140] width 437 height 31
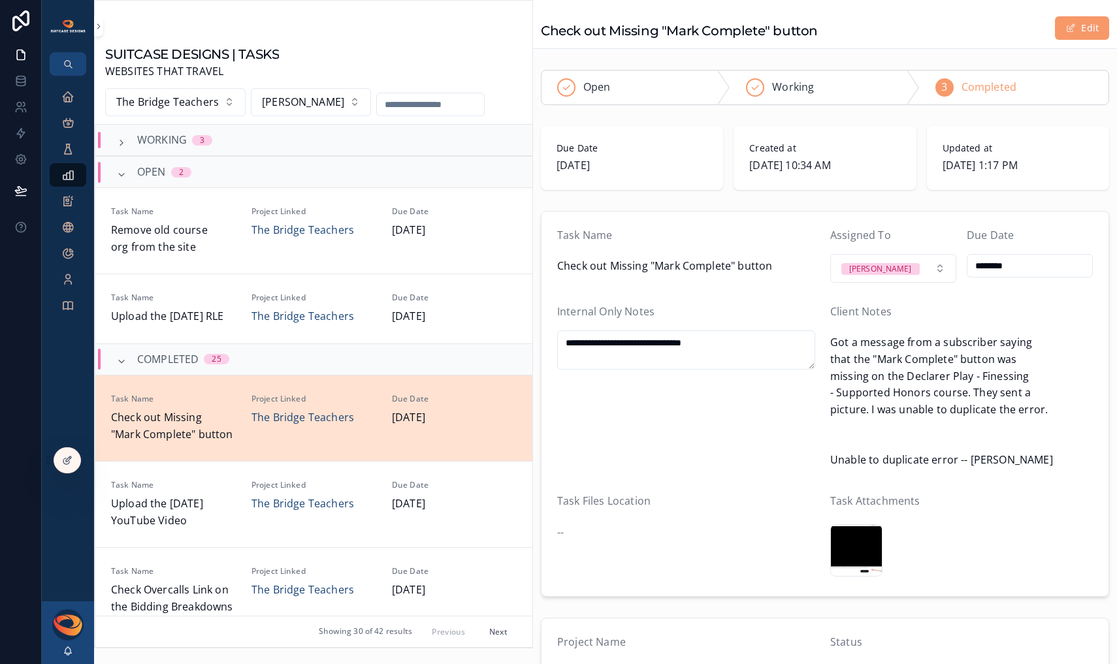
click at [278, 136] on div "WORKING 3" at bounding box center [313, 140] width 437 height 31
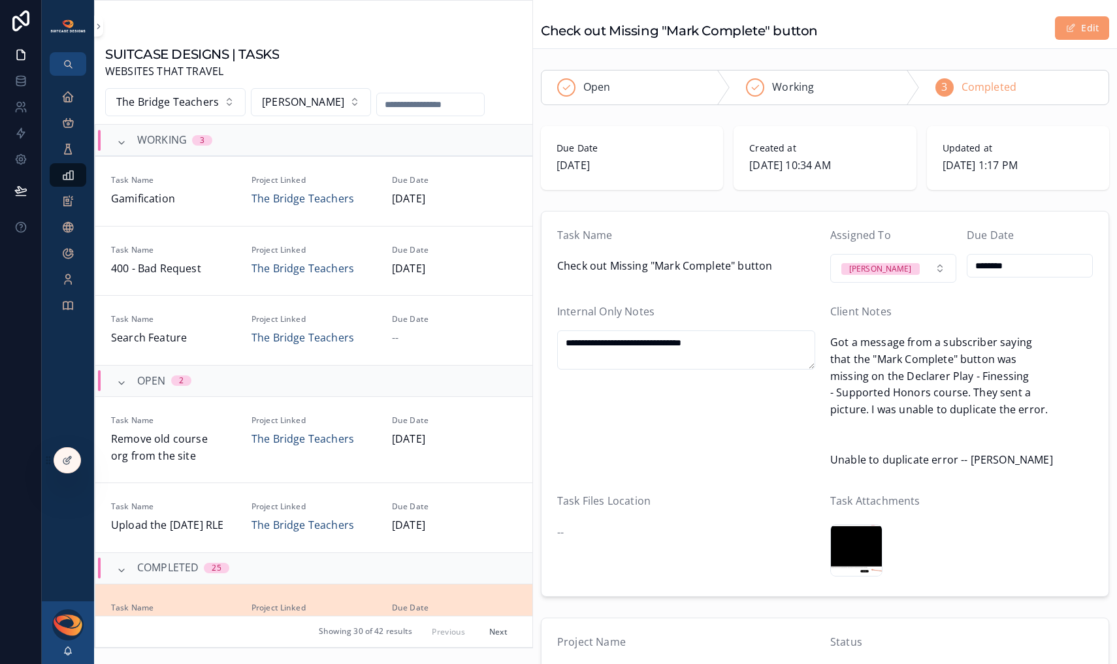
scroll to position [323, 0]
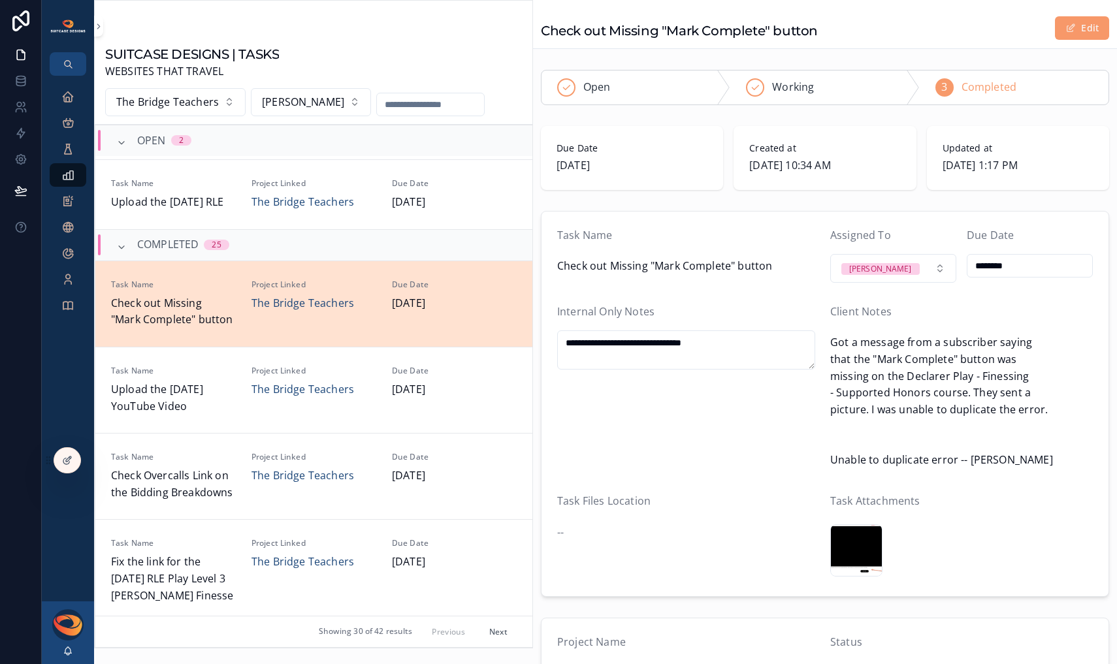
click at [486, 633] on button "Next" at bounding box center [498, 632] width 37 height 20
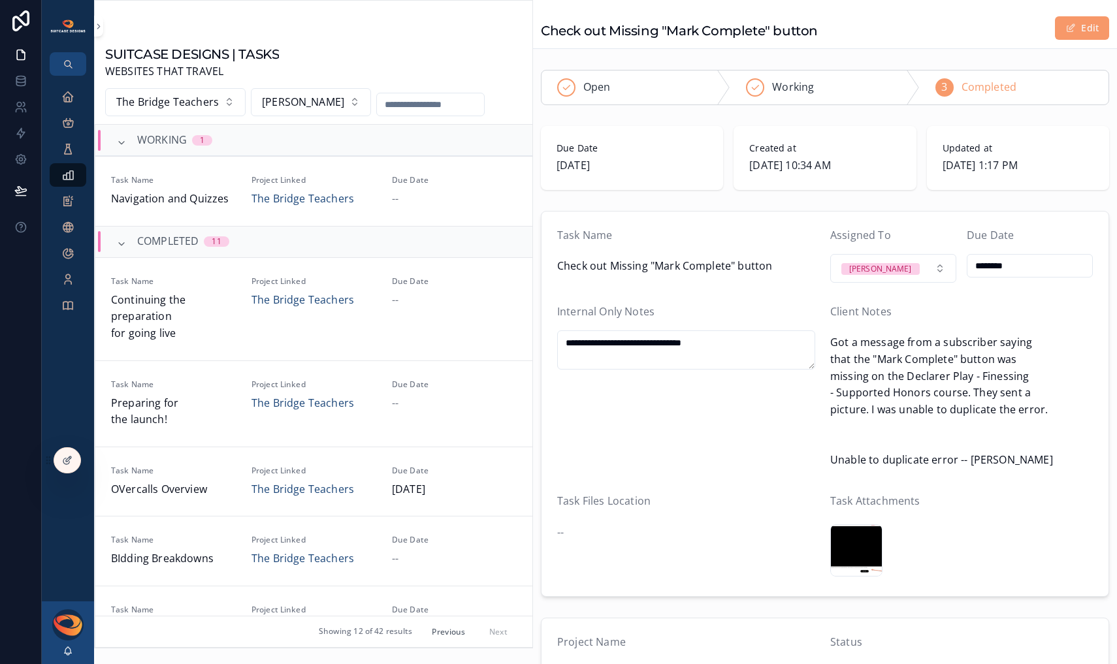
click at [439, 631] on button "Previous" at bounding box center [449, 632] width 52 height 20
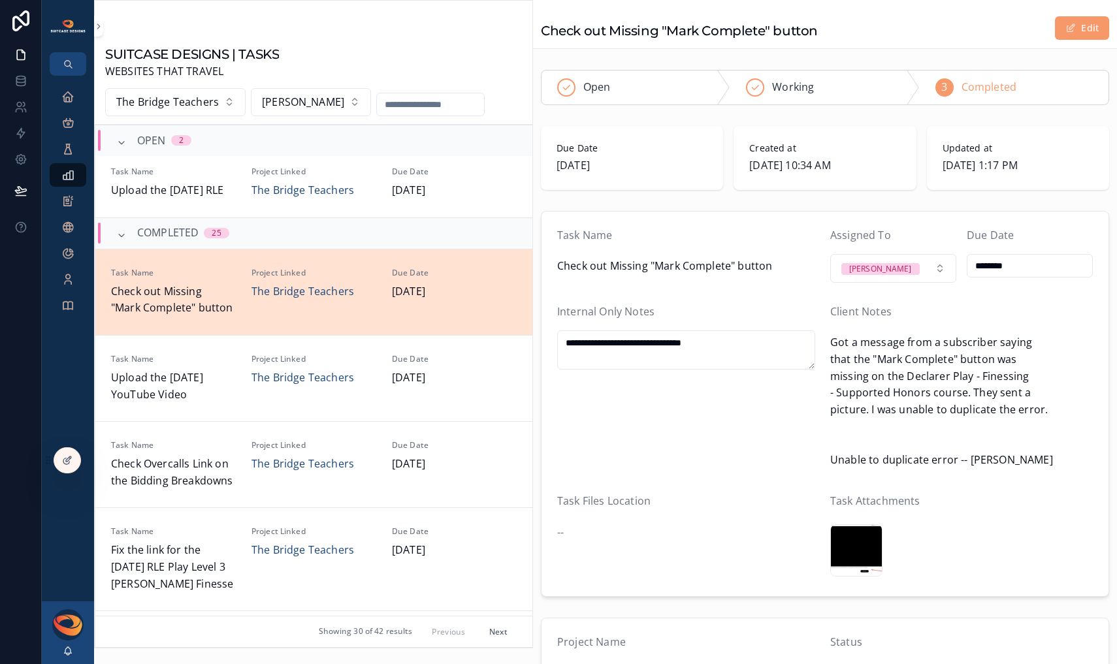
scroll to position [176, 0]
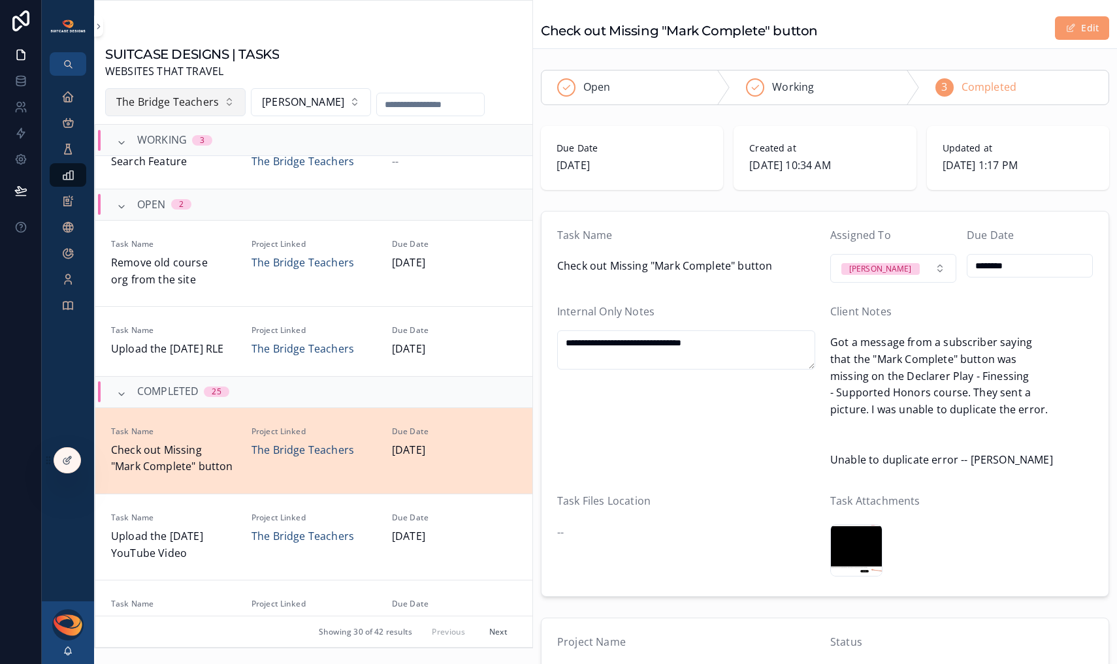
click at [207, 103] on span "The Bridge Teachers" at bounding box center [167, 102] width 103 height 17
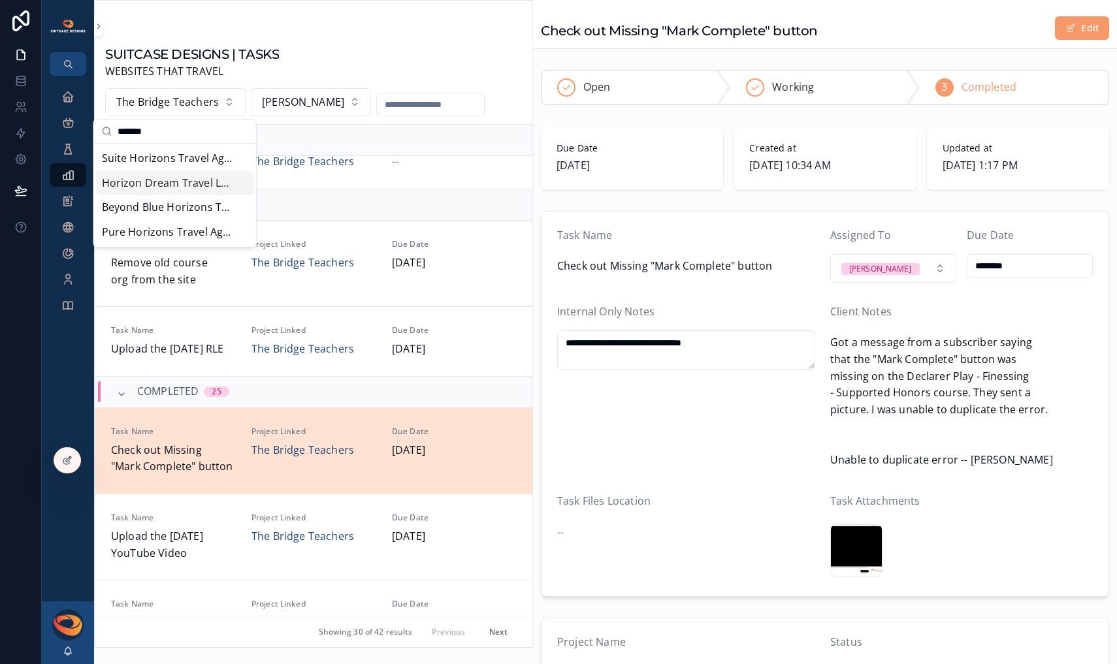
type input "*******"
click at [176, 179] on span "Horizon Dream Travel LLC" at bounding box center [167, 183] width 131 height 17
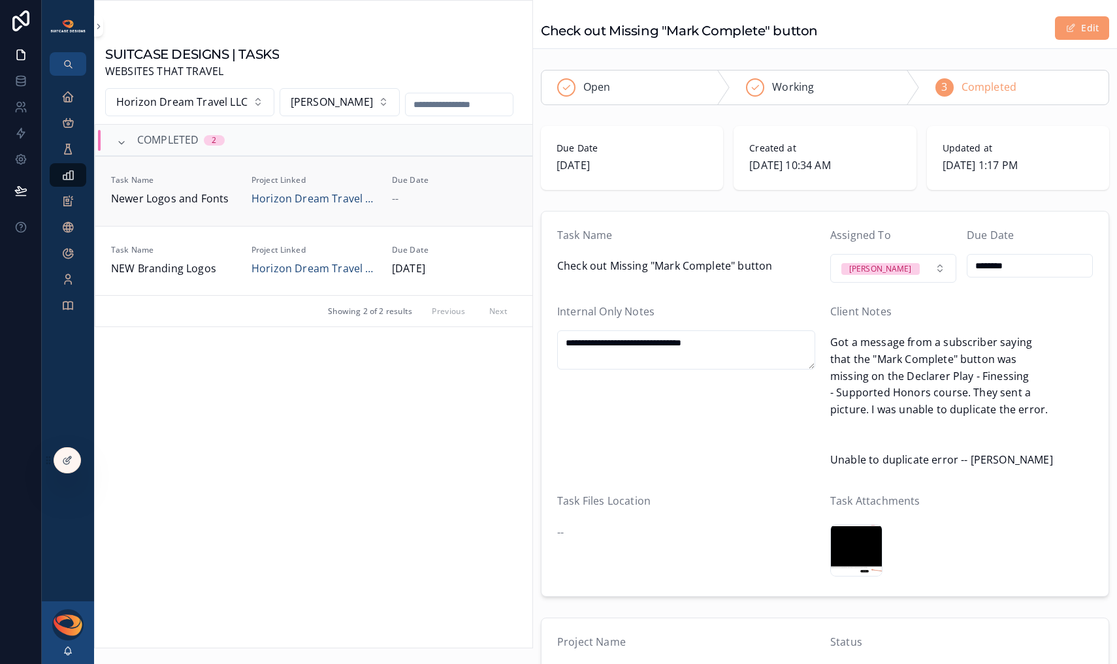
click at [219, 197] on span "Newer Logos and Fonts" at bounding box center [173, 199] width 125 height 17
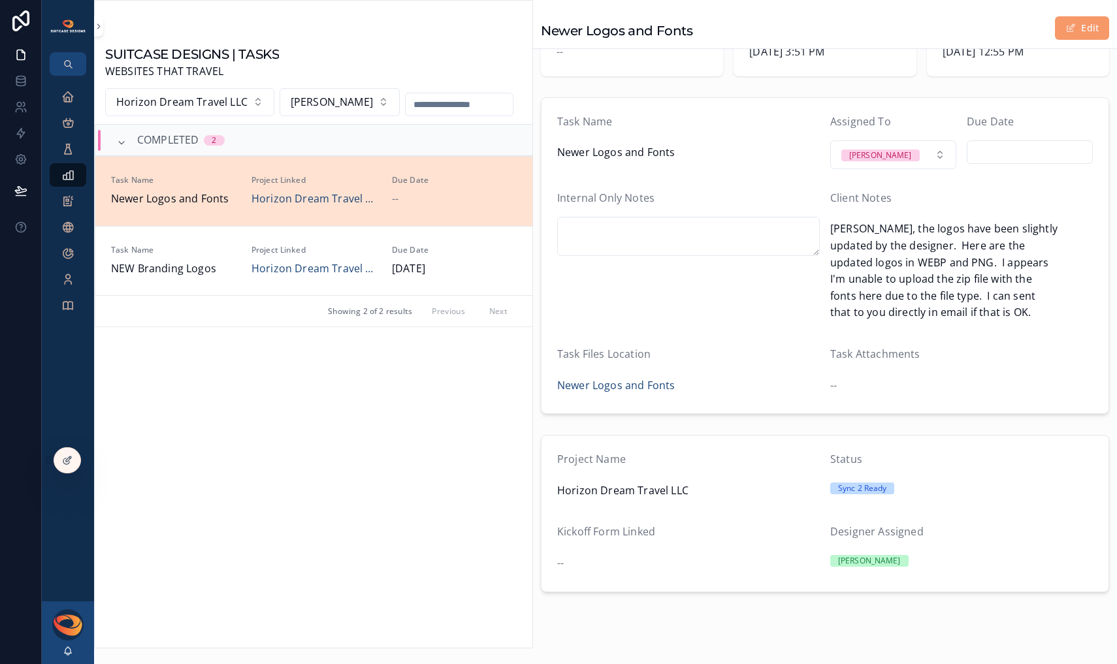
scroll to position [77, 0]
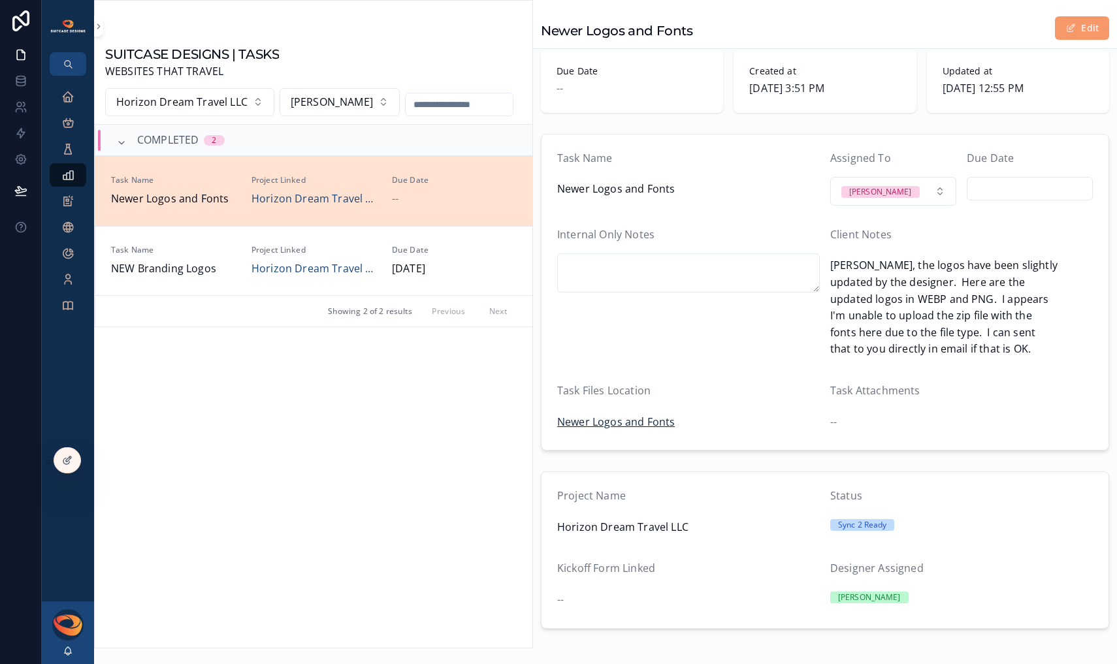
click at [635, 414] on span "Newer Logos and Fonts" at bounding box center [616, 422] width 118 height 17
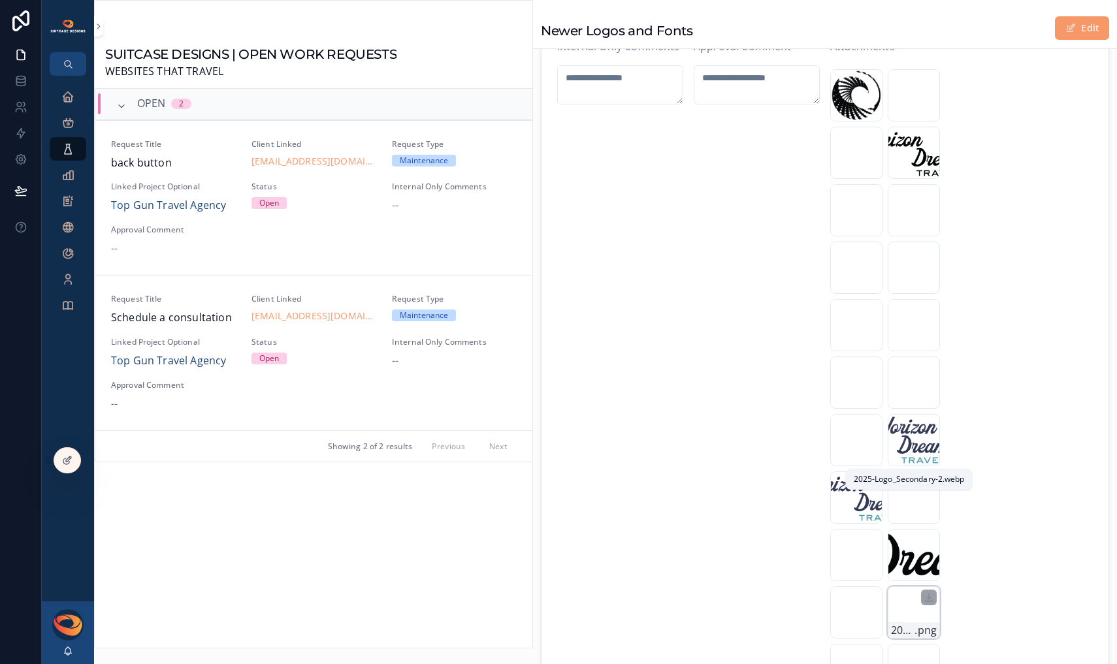
scroll to position [486, 0]
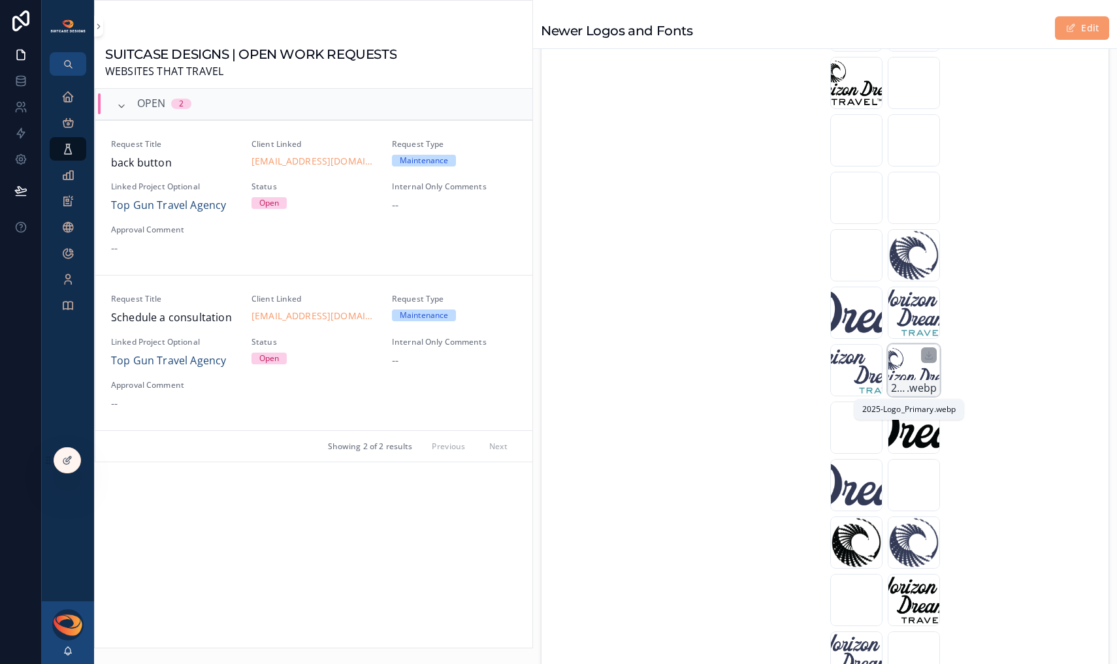
click at [915, 385] on span ".webp" at bounding box center [921, 388] width 30 height 17
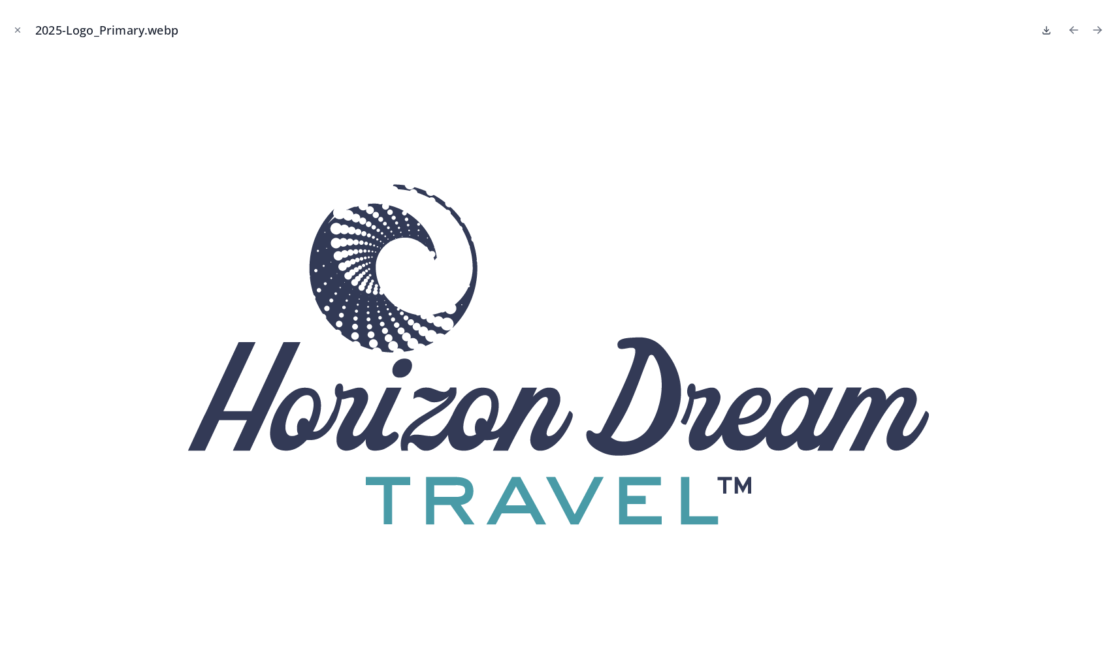
click at [1044, 33] on icon at bounding box center [1046, 30] width 10 height 10
click at [23, 32] on button "Close modal" at bounding box center [17, 30] width 14 height 14
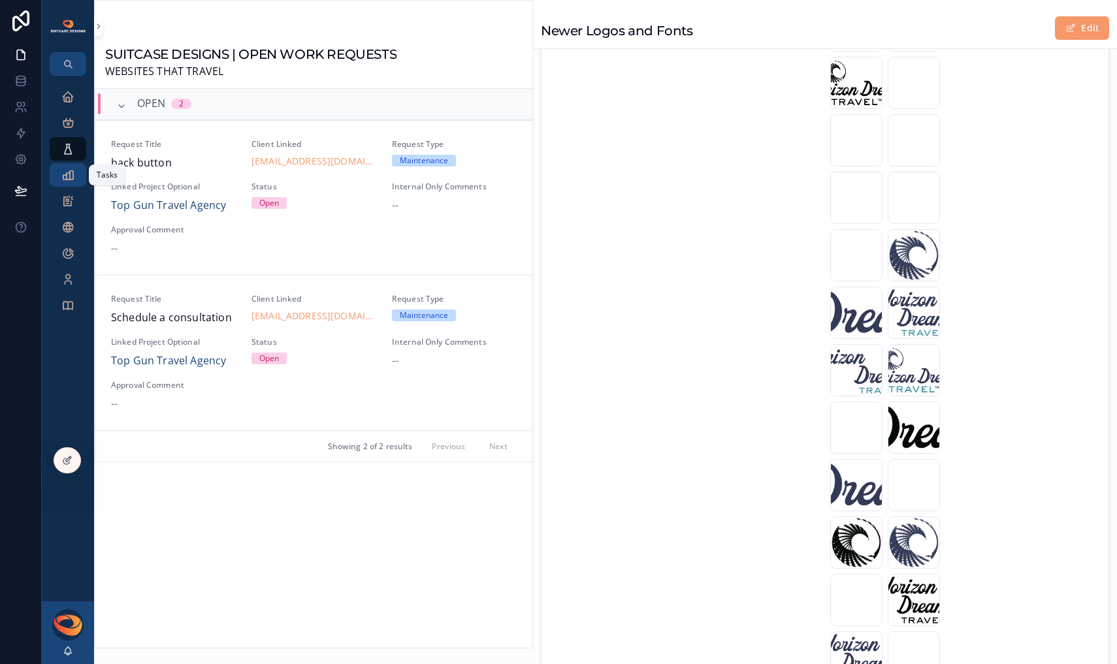
click at [74, 174] on icon "scrollable content" at bounding box center [67, 174] width 13 height 13
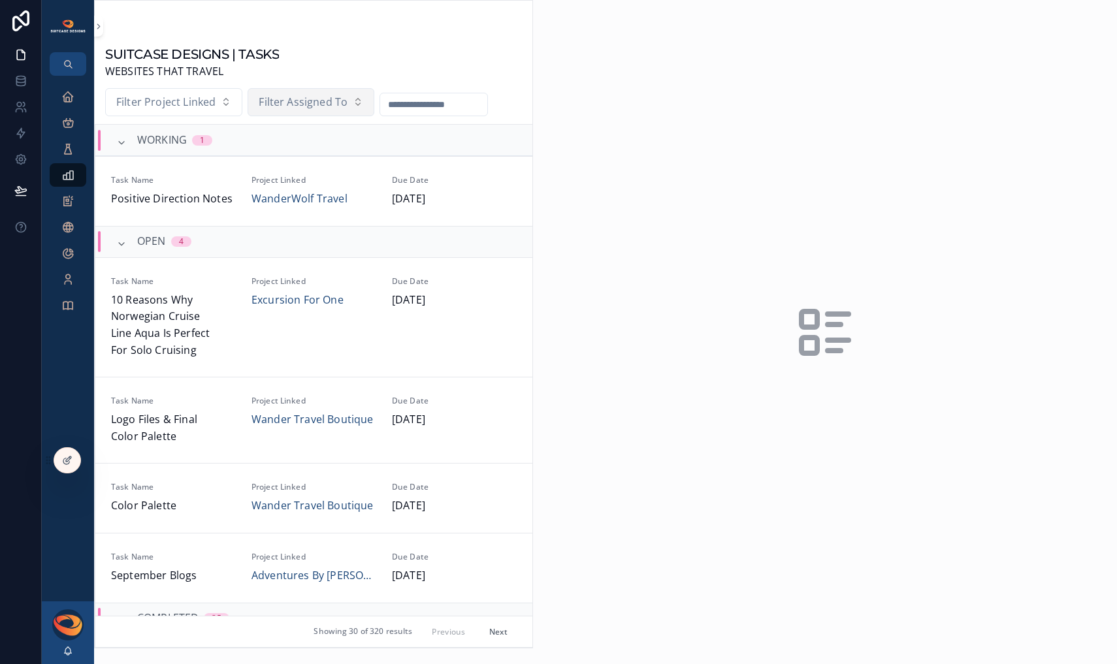
click at [296, 103] on span "Filter Assigned To" at bounding box center [303, 102] width 89 height 17
click at [290, 153] on div "[PERSON_NAME]" at bounding box center [309, 156] width 157 height 21
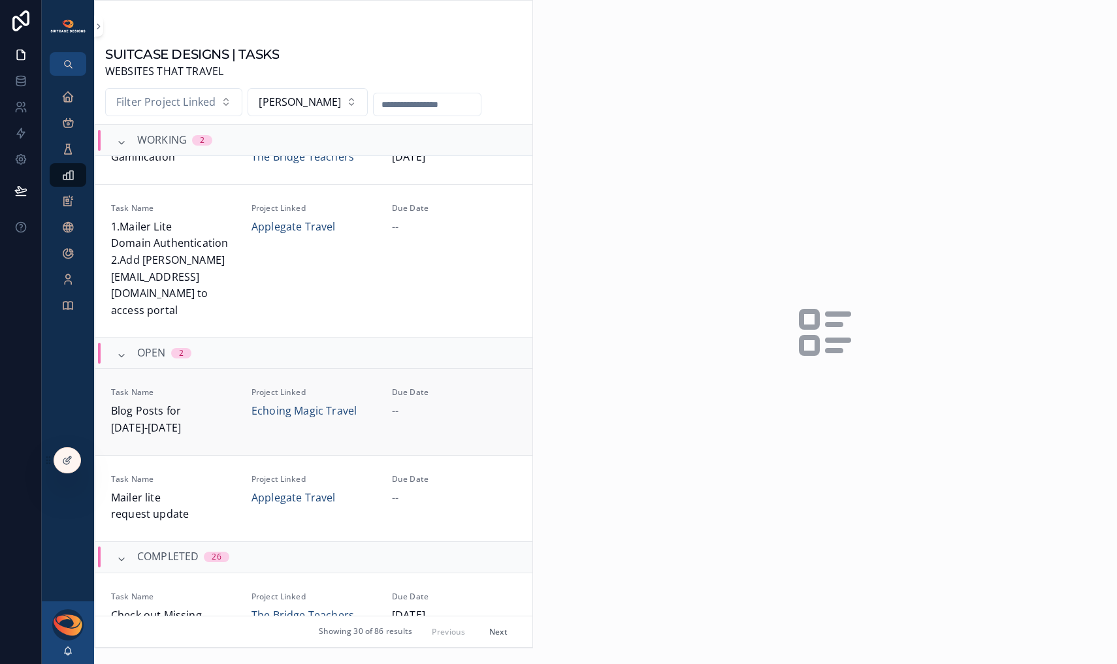
scroll to position [123, 0]
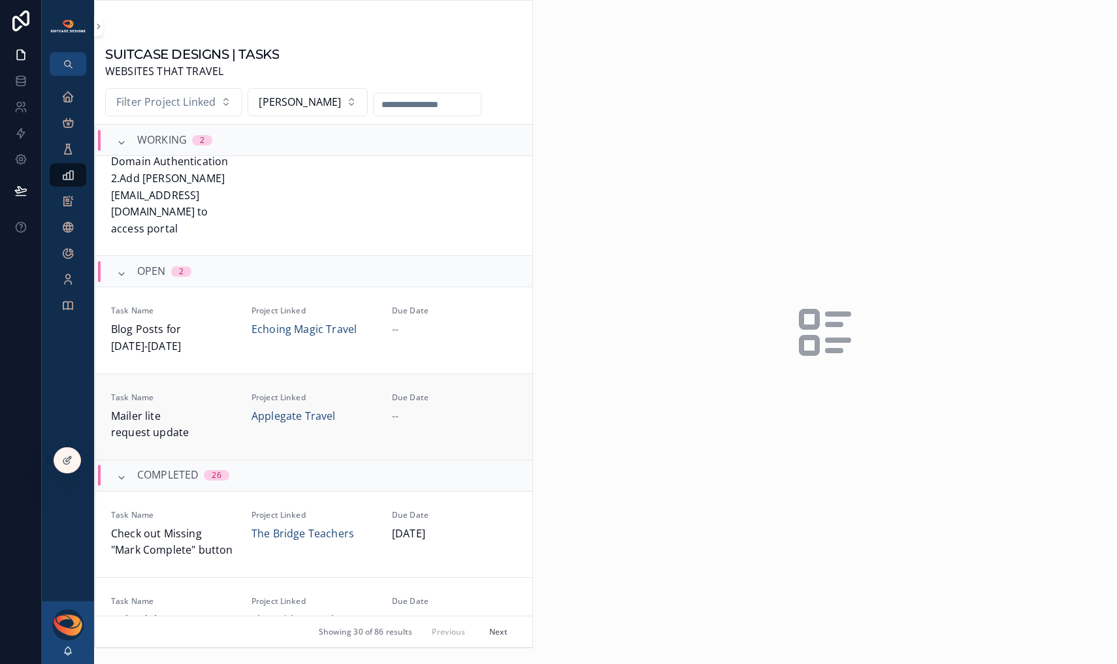
click at [213, 408] on span "Mailer lite request update" at bounding box center [173, 424] width 125 height 33
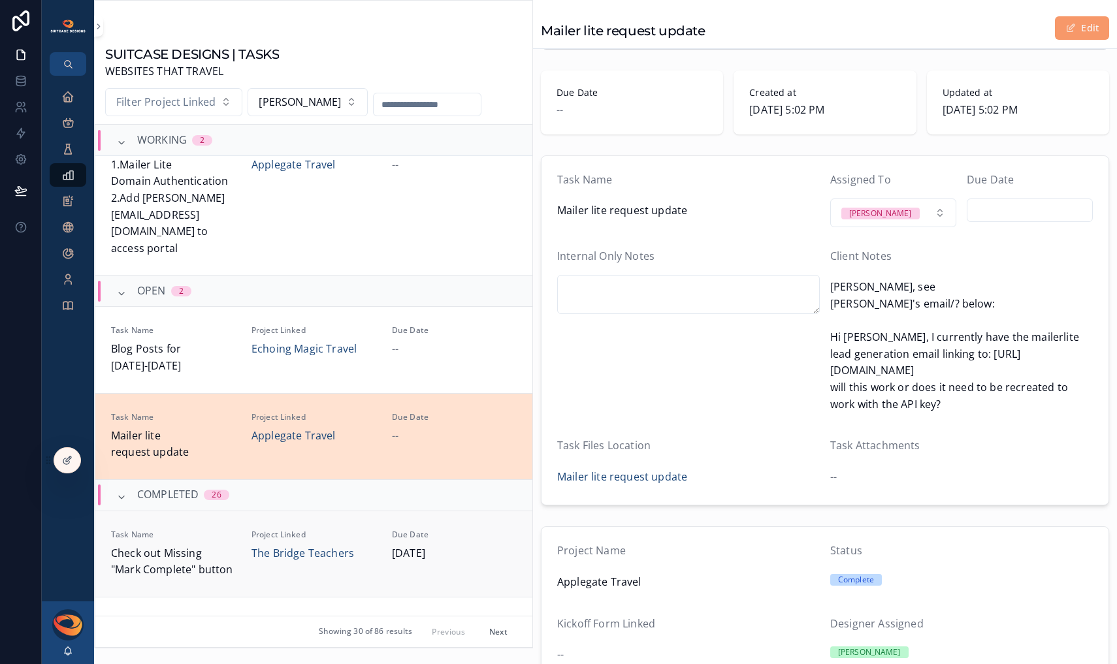
scroll to position [37, 0]
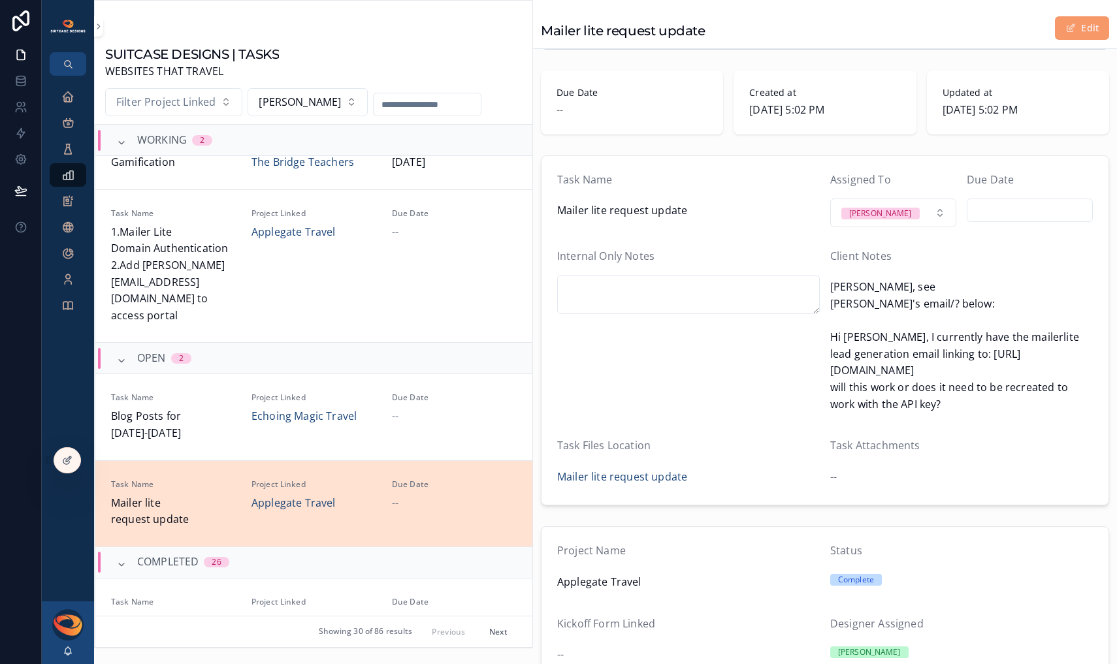
click at [492, 636] on button "Next" at bounding box center [498, 632] width 37 height 20
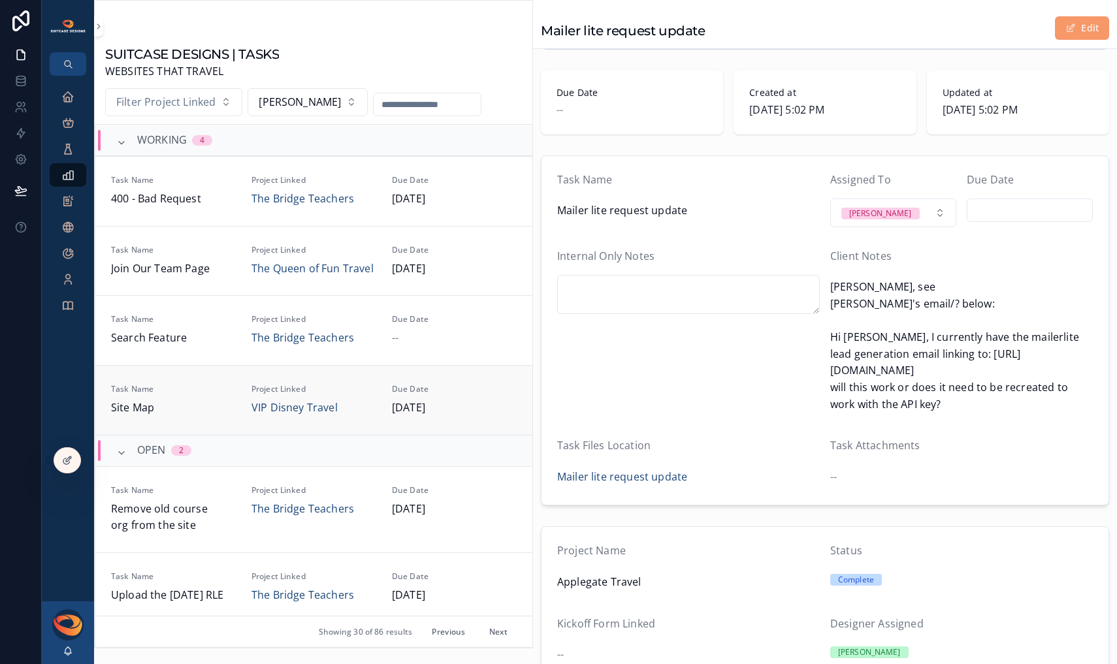
click at [357, 394] on div "Project Linked VIP Disney Travel" at bounding box center [313, 400] width 125 height 33
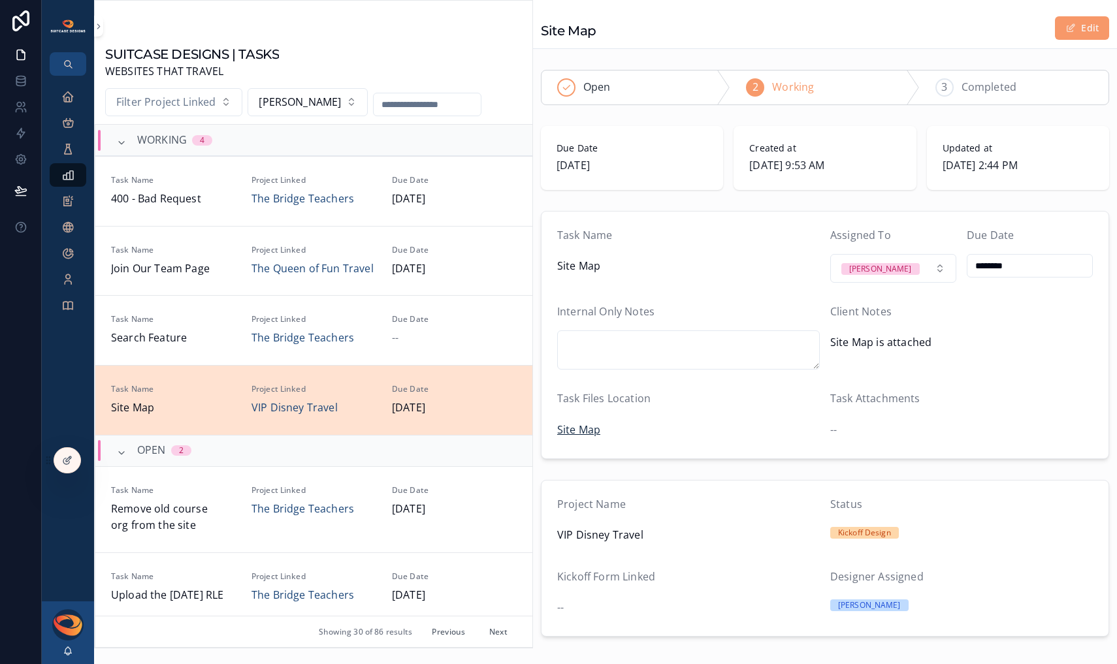
click at [580, 428] on span "Site Map" at bounding box center [578, 430] width 43 height 17
click at [232, 266] on span "Join Our Team Page" at bounding box center [173, 269] width 125 height 17
